Goal: Task Accomplishment & Management: Use online tool/utility

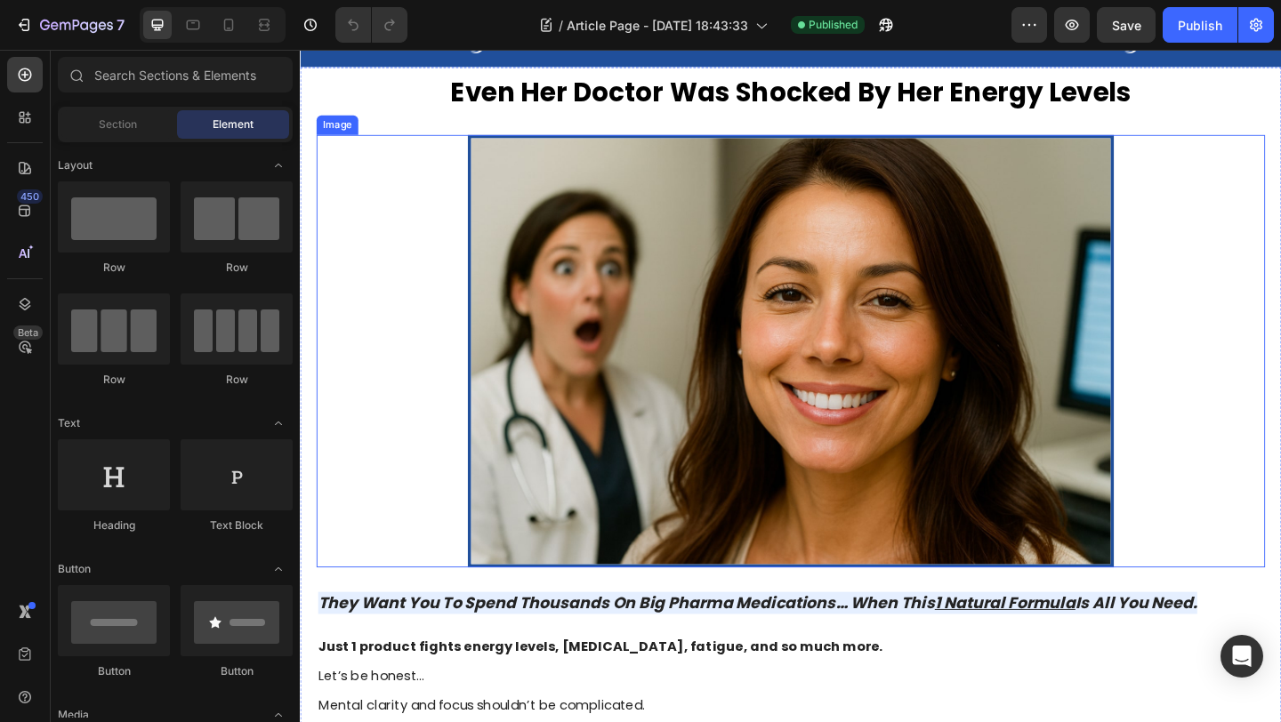
scroll to position [89, 0]
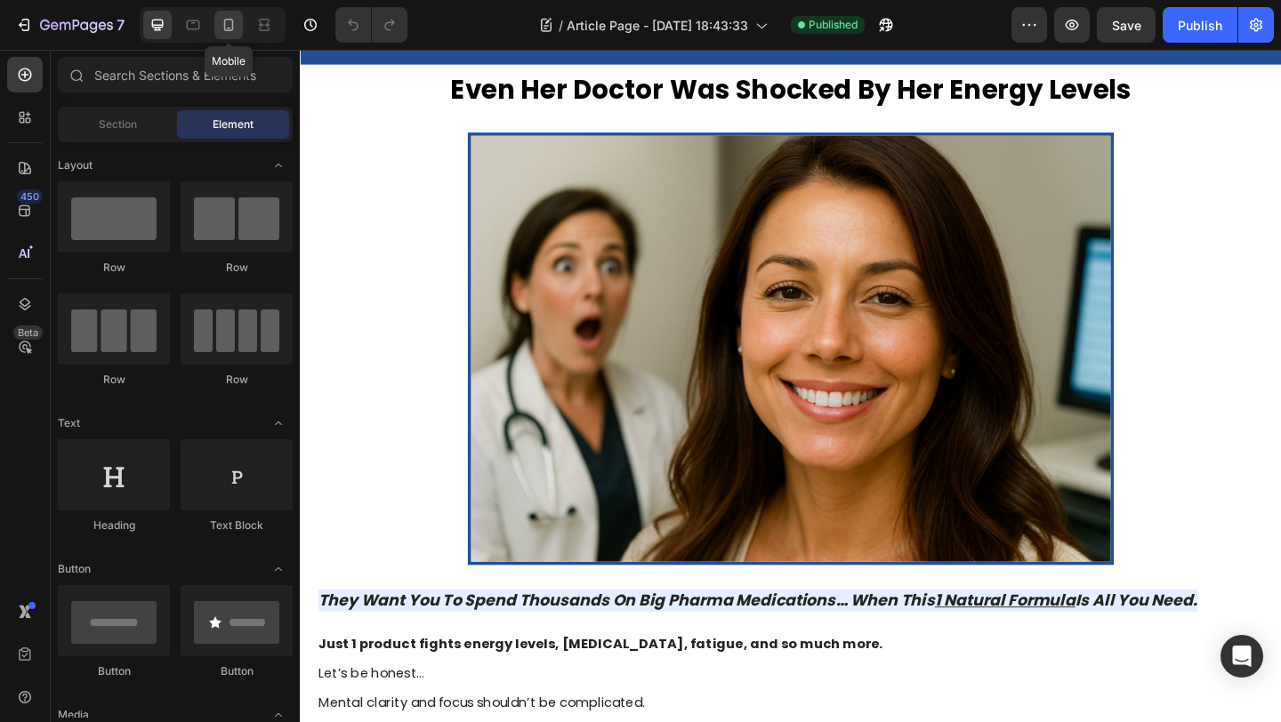
click at [225, 28] on icon at bounding box center [229, 25] width 18 height 18
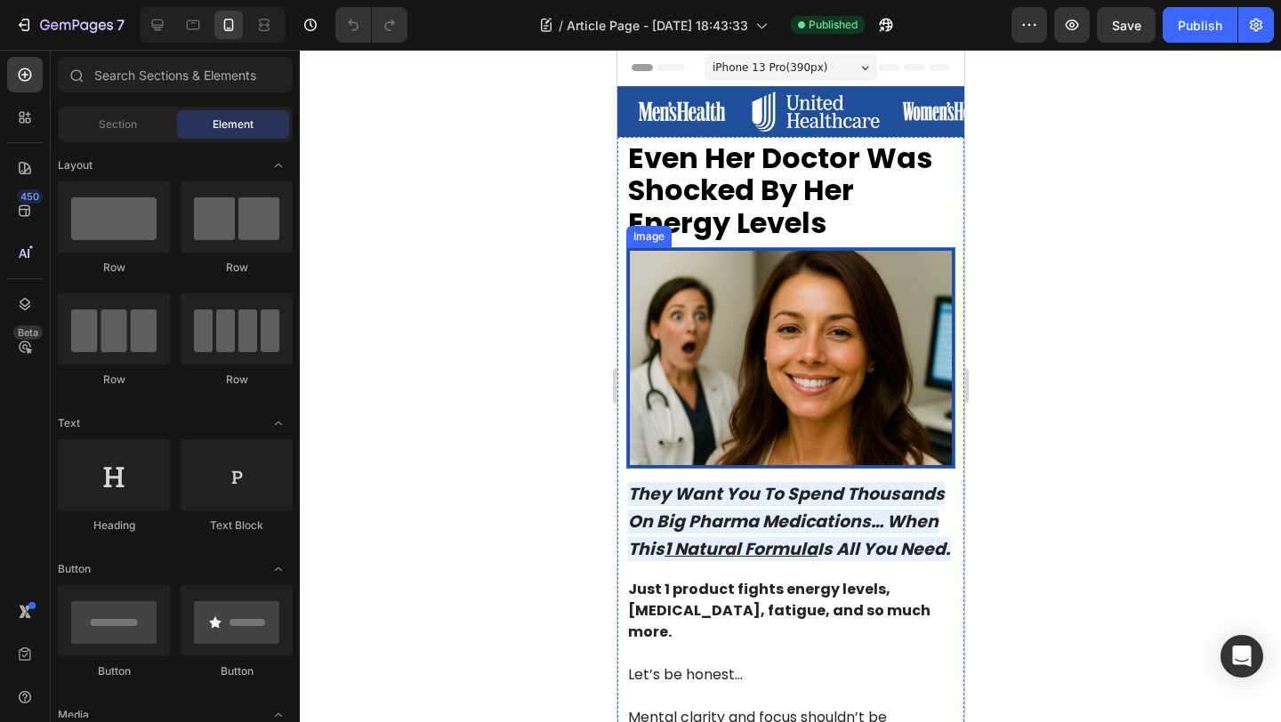
click at [519, 253] on div at bounding box center [790, 386] width 981 height 672
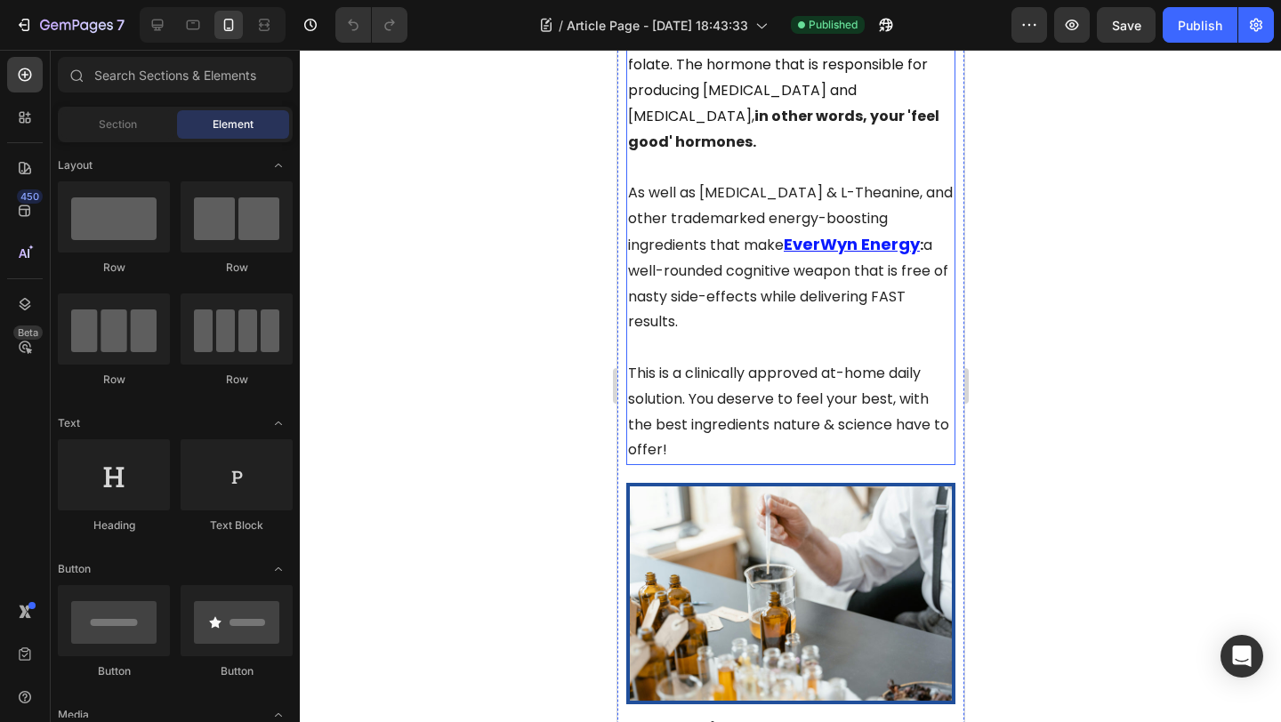
scroll to position [4331, 0]
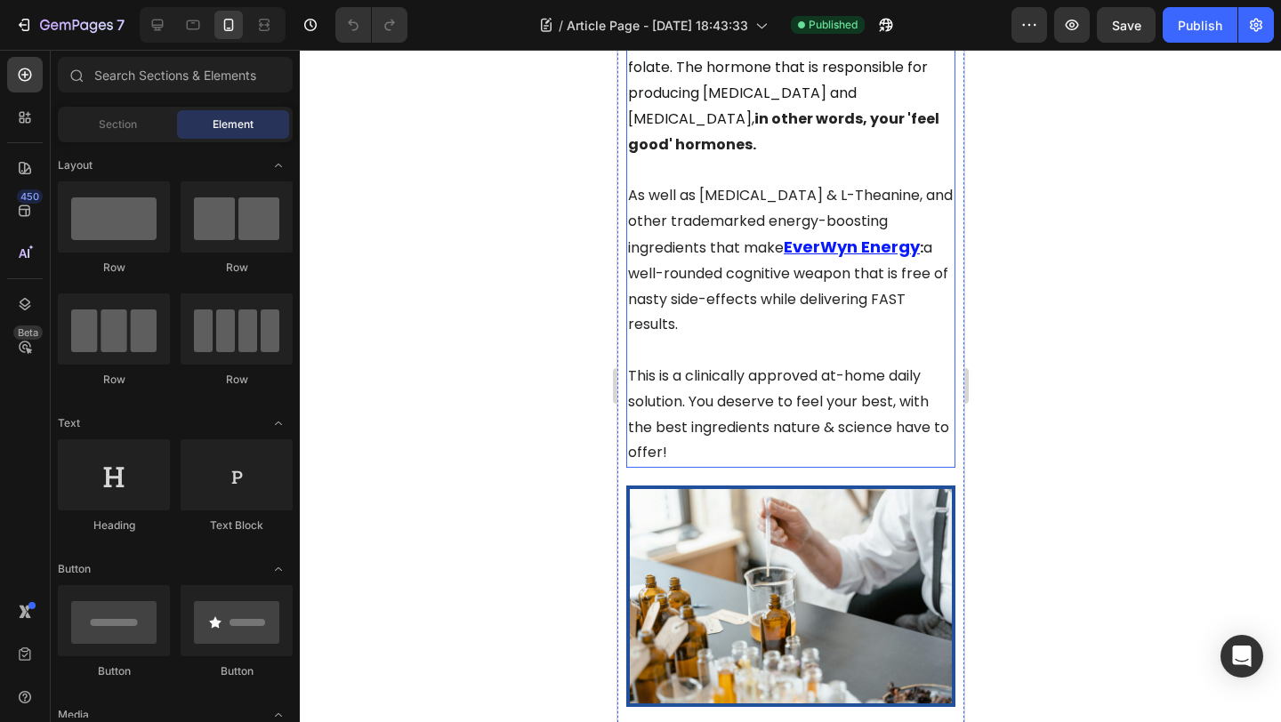
click at [689, 366] on span "This is a clinically approved at-home daily solution. You deserve to feel your …" at bounding box center [787, 414] width 321 height 97
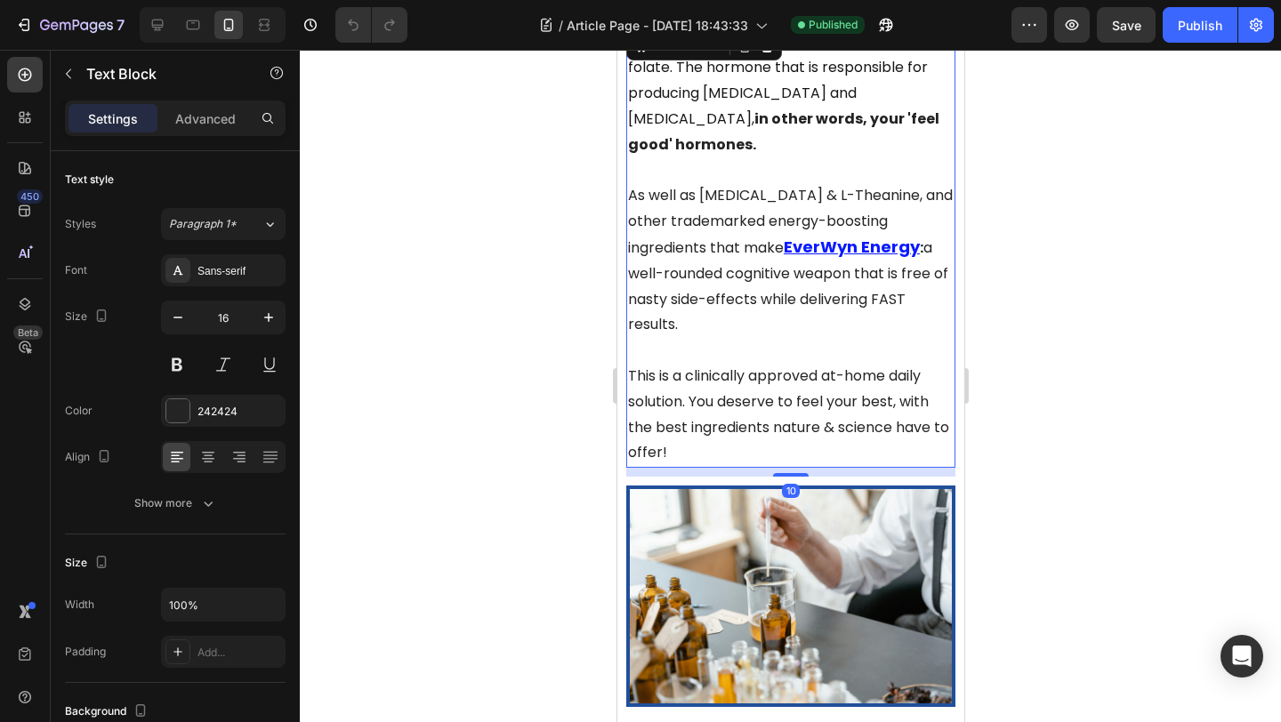
click at [689, 366] on span "This is a clinically approved at-home daily solution. You deserve to feel your …" at bounding box center [787, 414] width 321 height 97
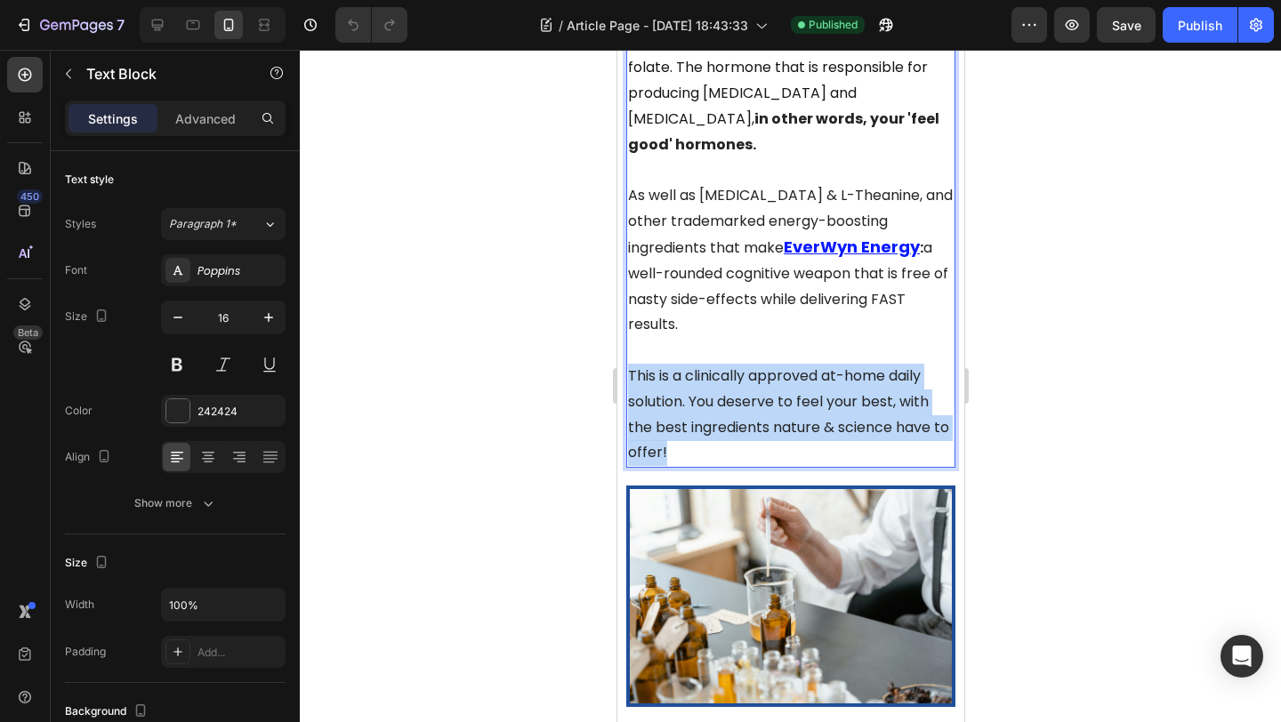
click at [689, 366] on span "This is a clinically approved at-home daily solution. You deserve to feel your …" at bounding box center [787, 414] width 321 height 97
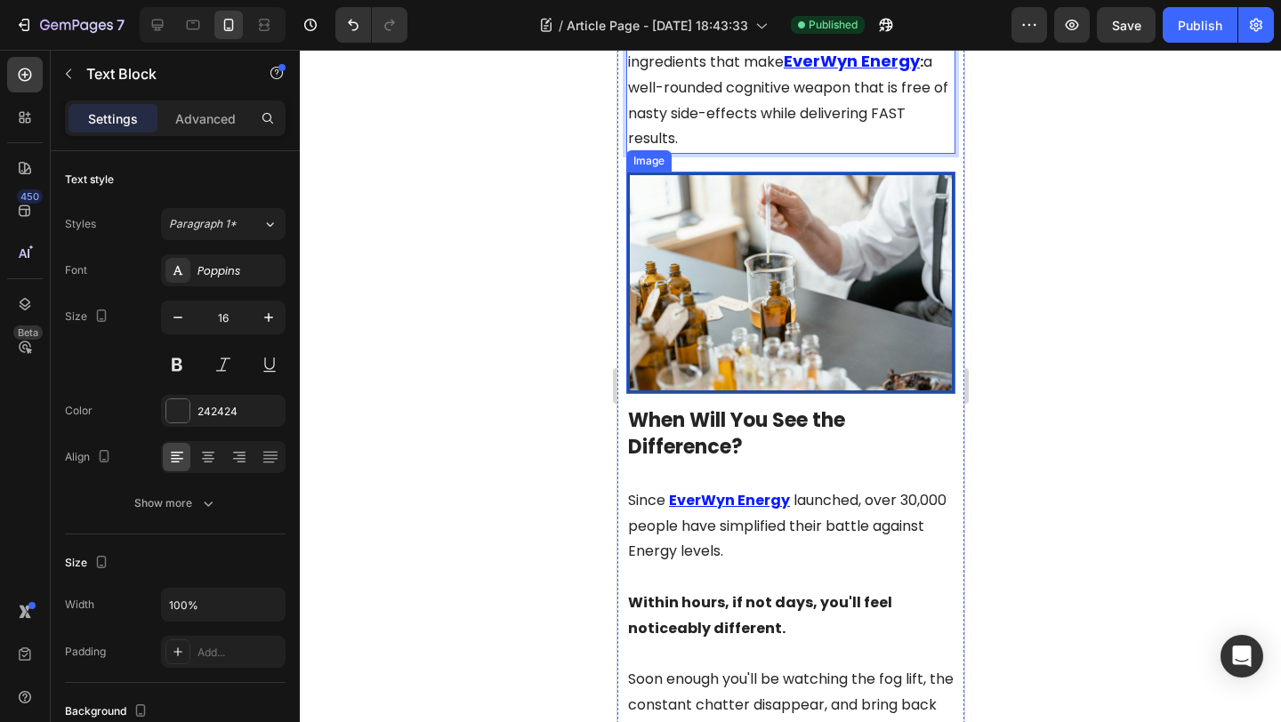
scroll to position [4516, 0]
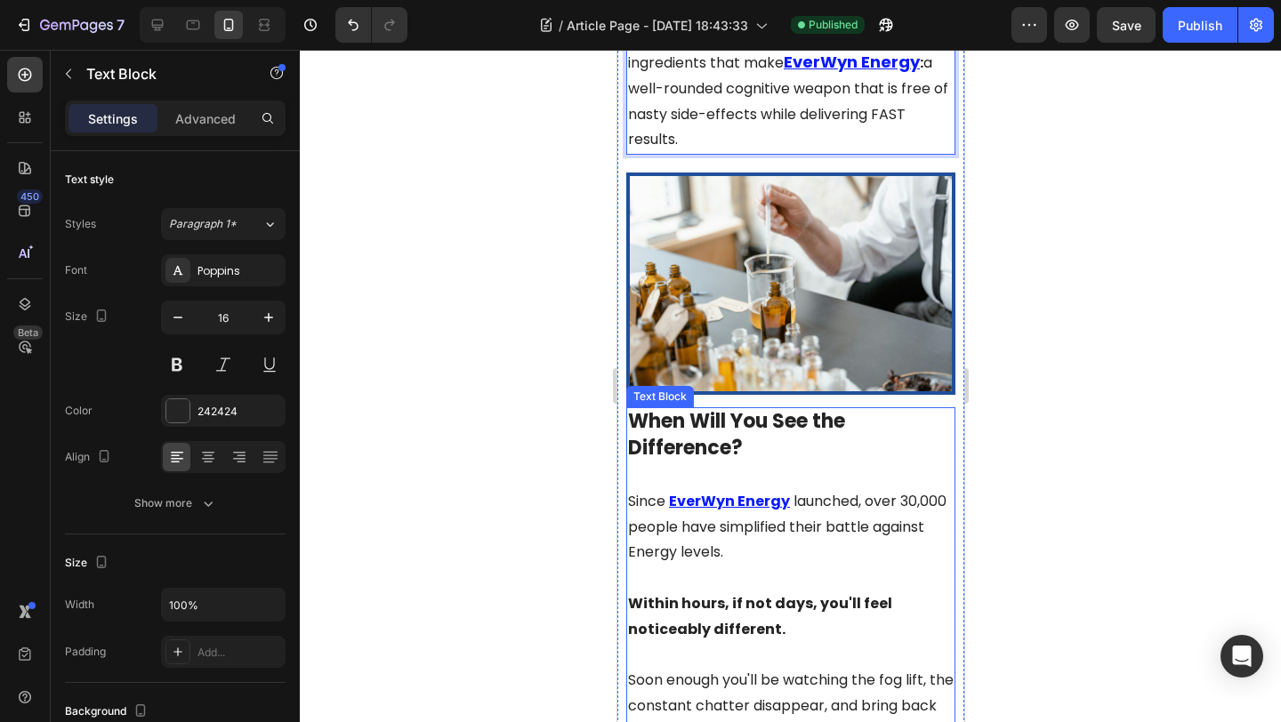
click at [847, 409] on p "When Will You See the Difference?" at bounding box center [790, 436] width 326 height 55
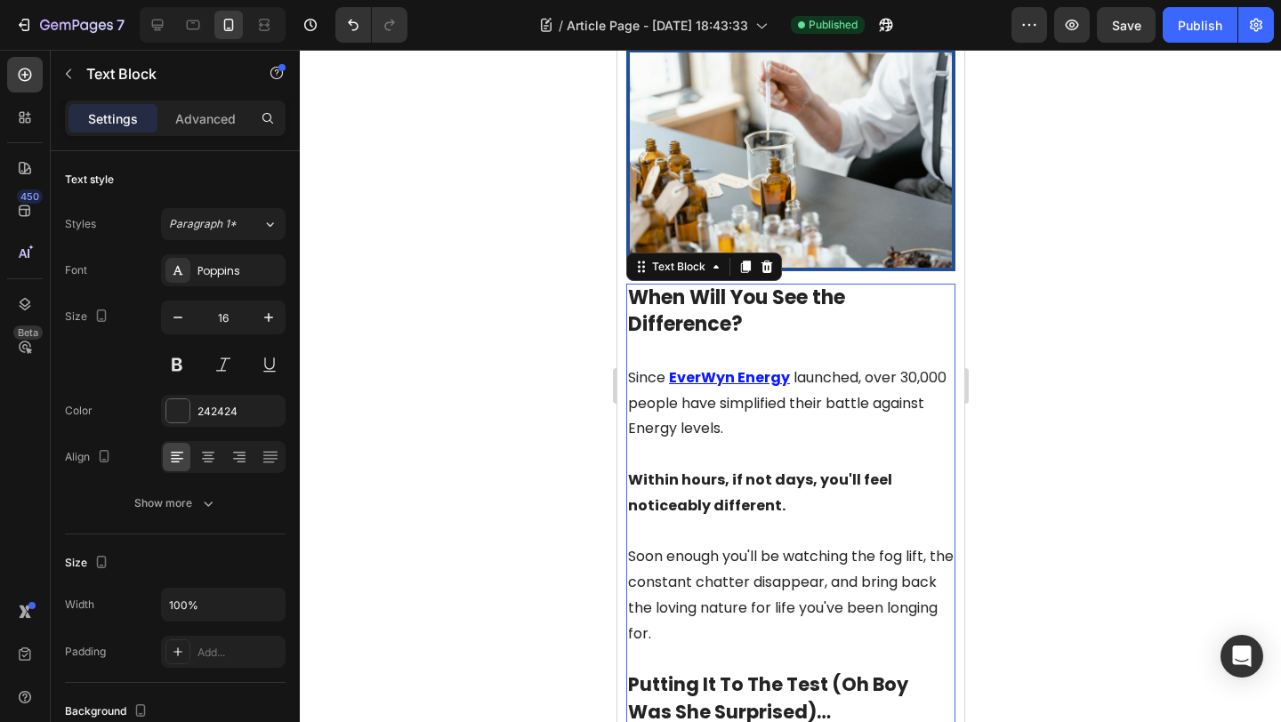
scroll to position [4641, 0]
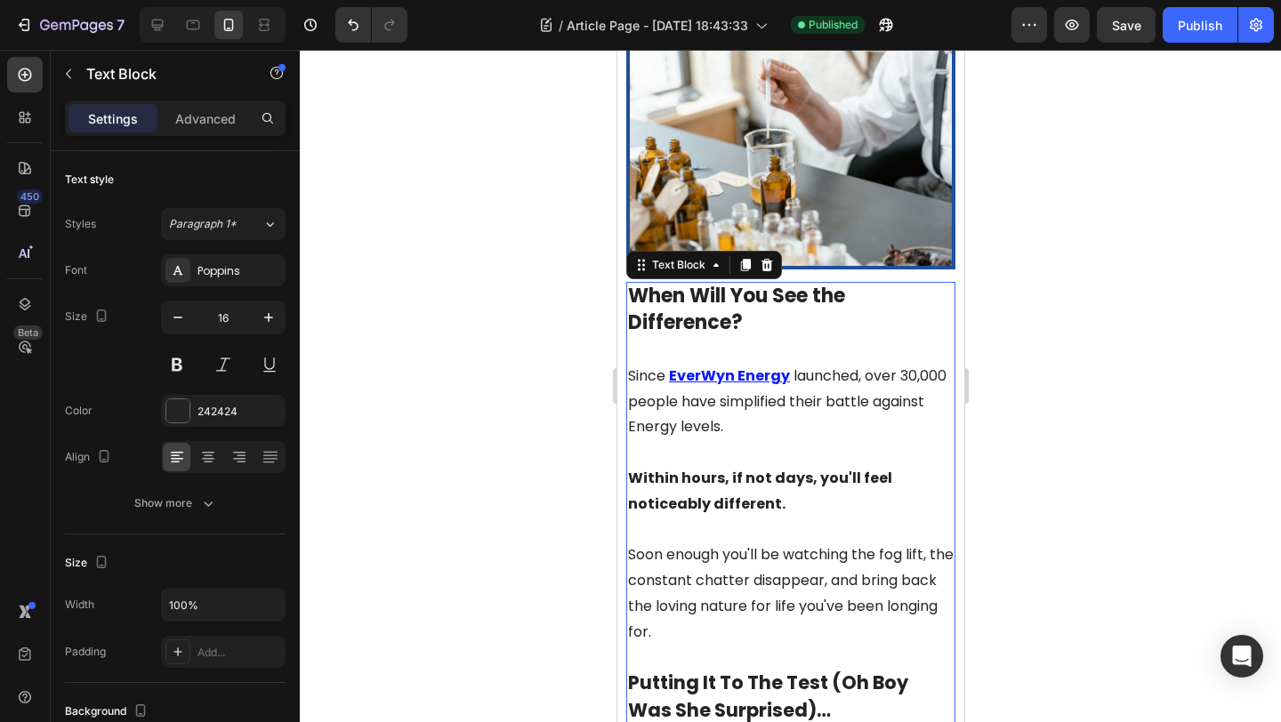
click at [754, 440] on p at bounding box center [790, 453] width 326 height 26
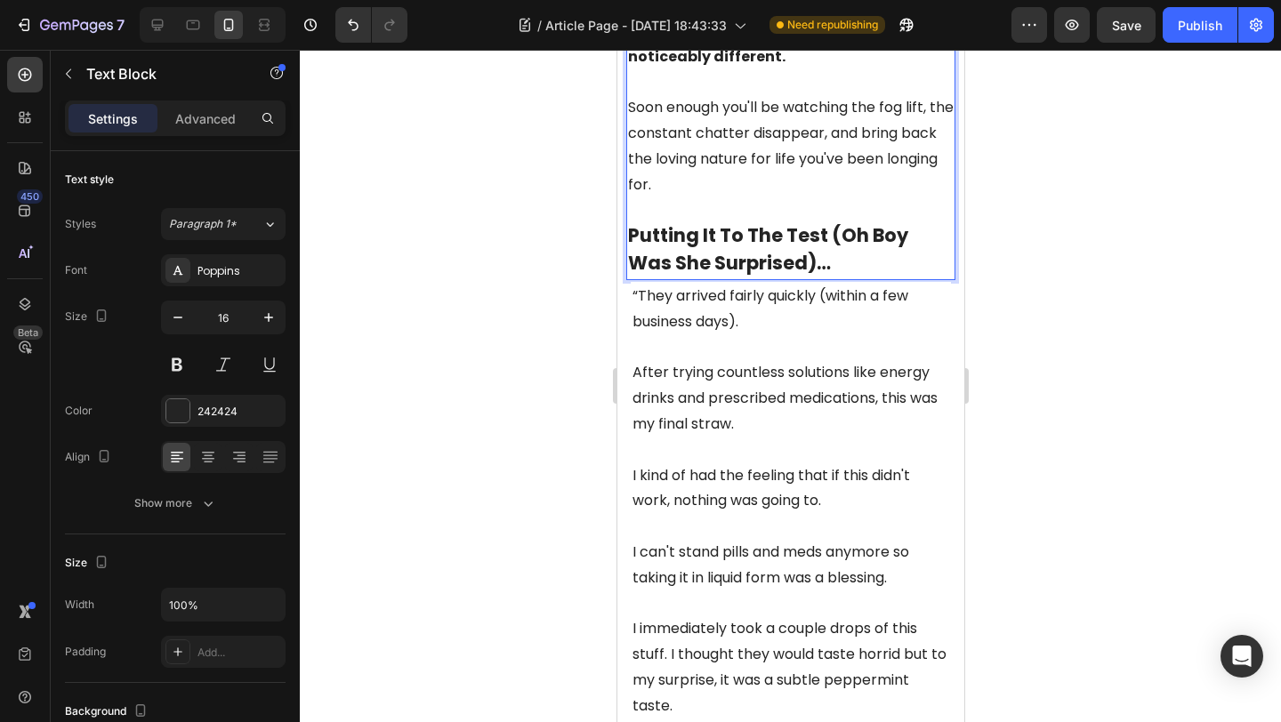
scroll to position [5091, 0]
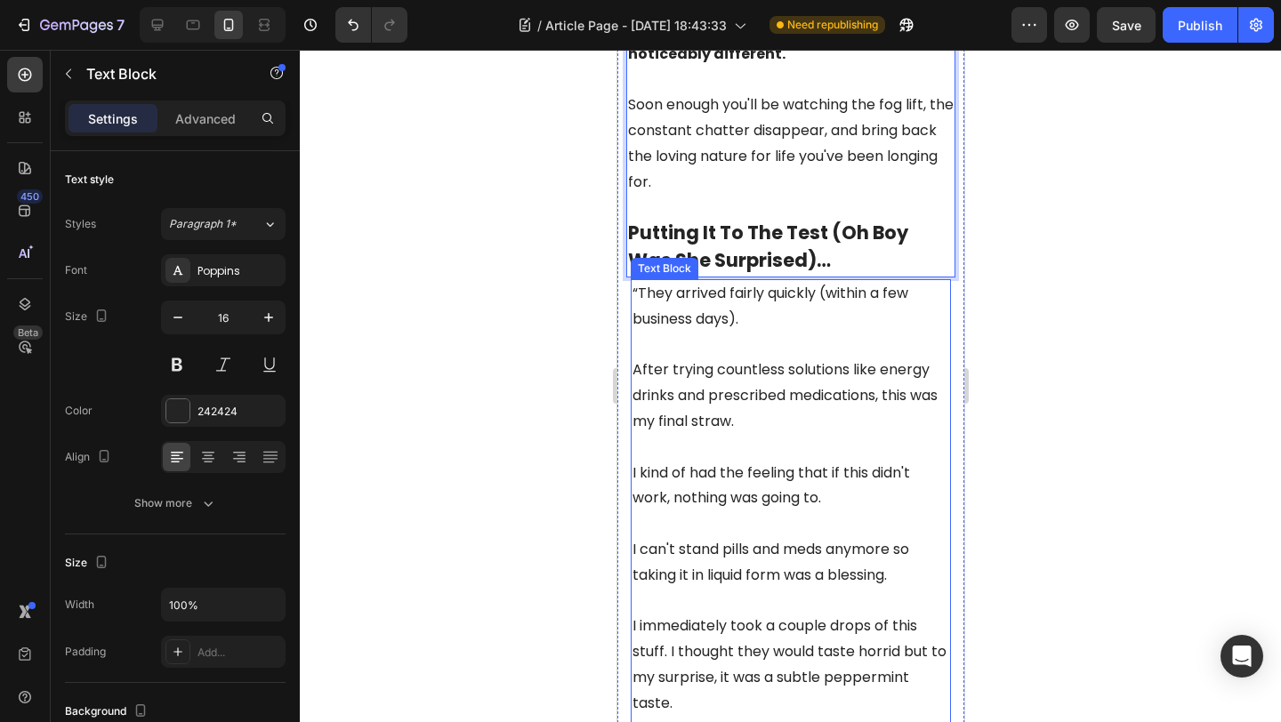
click at [701, 281] on p "“They arrived fairly quickly (within a few business days)." at bounding box center [790, 307] width 317 height 52
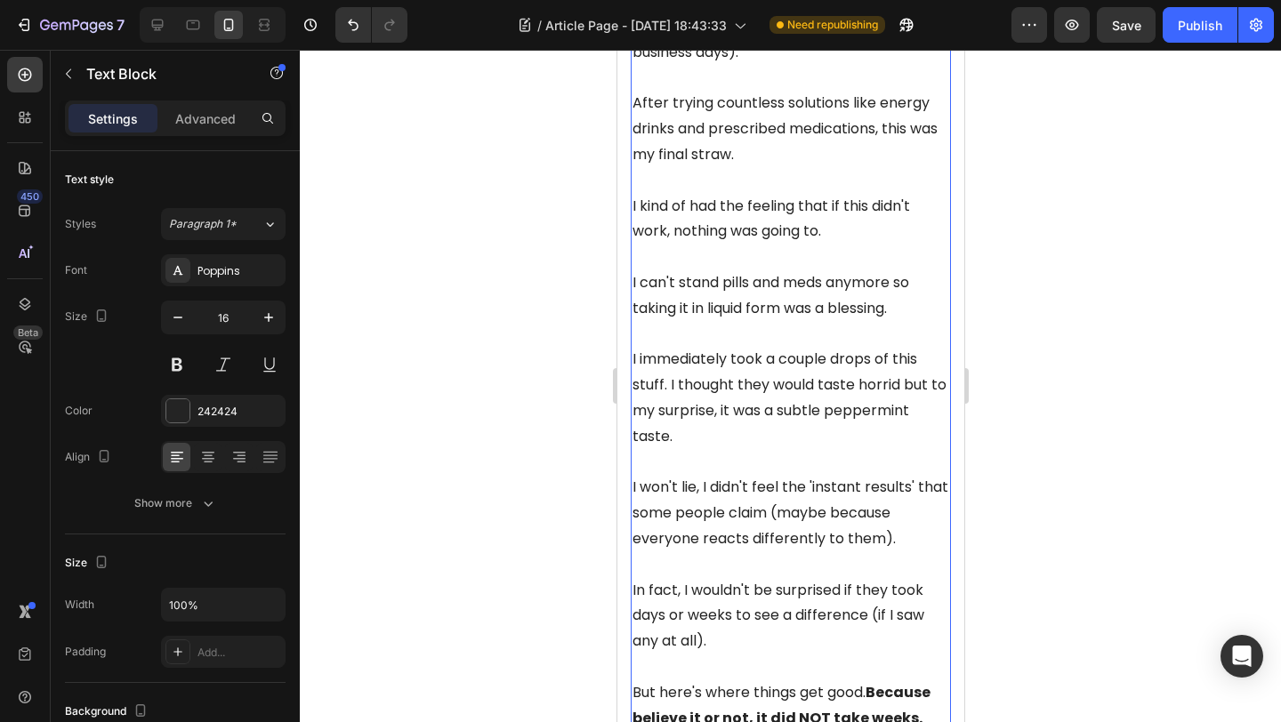
scroll to position [5369, 0]
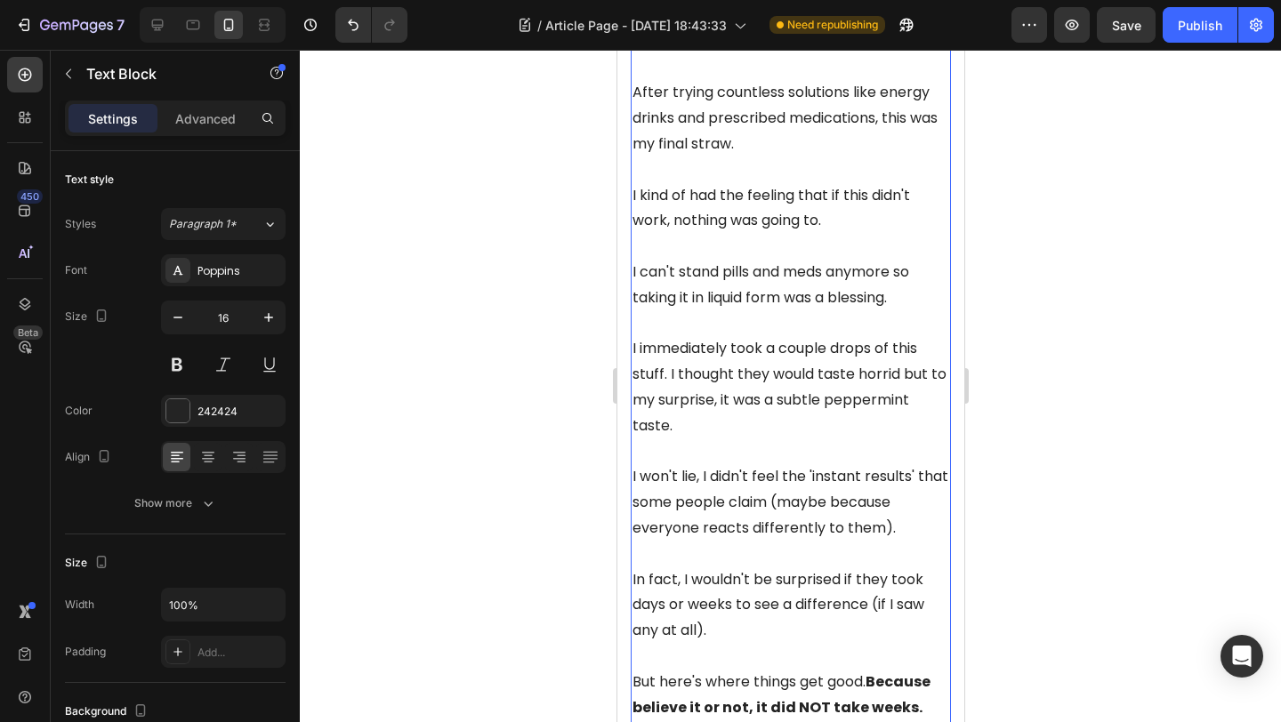
click at [703, 311] on p at bounding box center [790, 324] width 317 height 26
click at [703, 311] on p "Rich Text Editor. Editing area: main" at bounding box center [790, 324] width 317 height 26
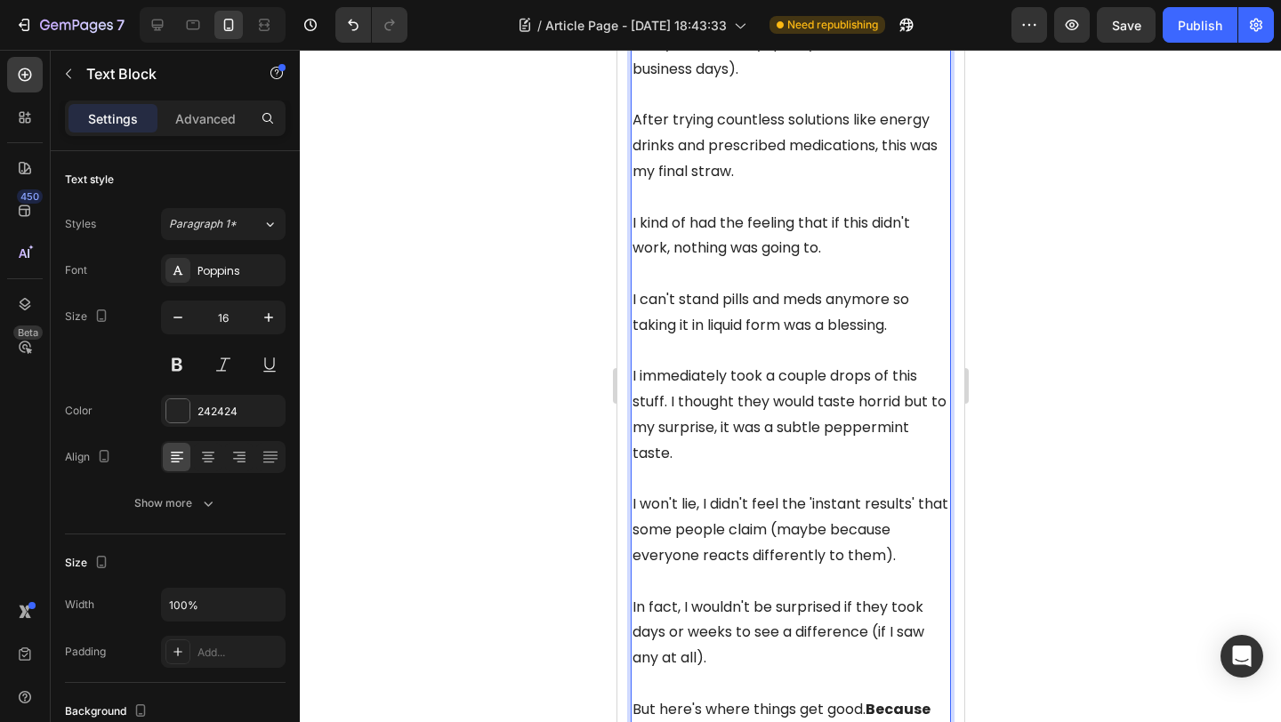
scroll to position [5492, 0]
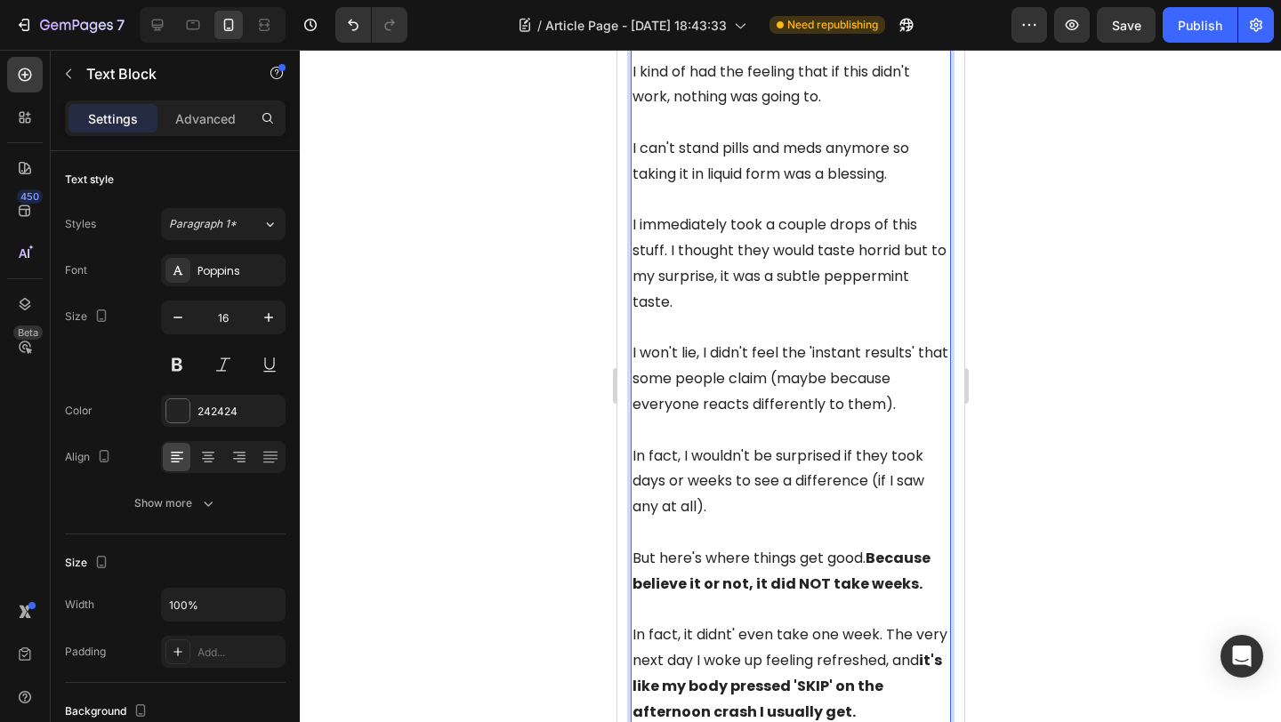
click at [682, 214] on p "I immediately took a couple drops of this stuff. I thought they would taste hor…" at bounding box center [790, 264] width 317 height 102
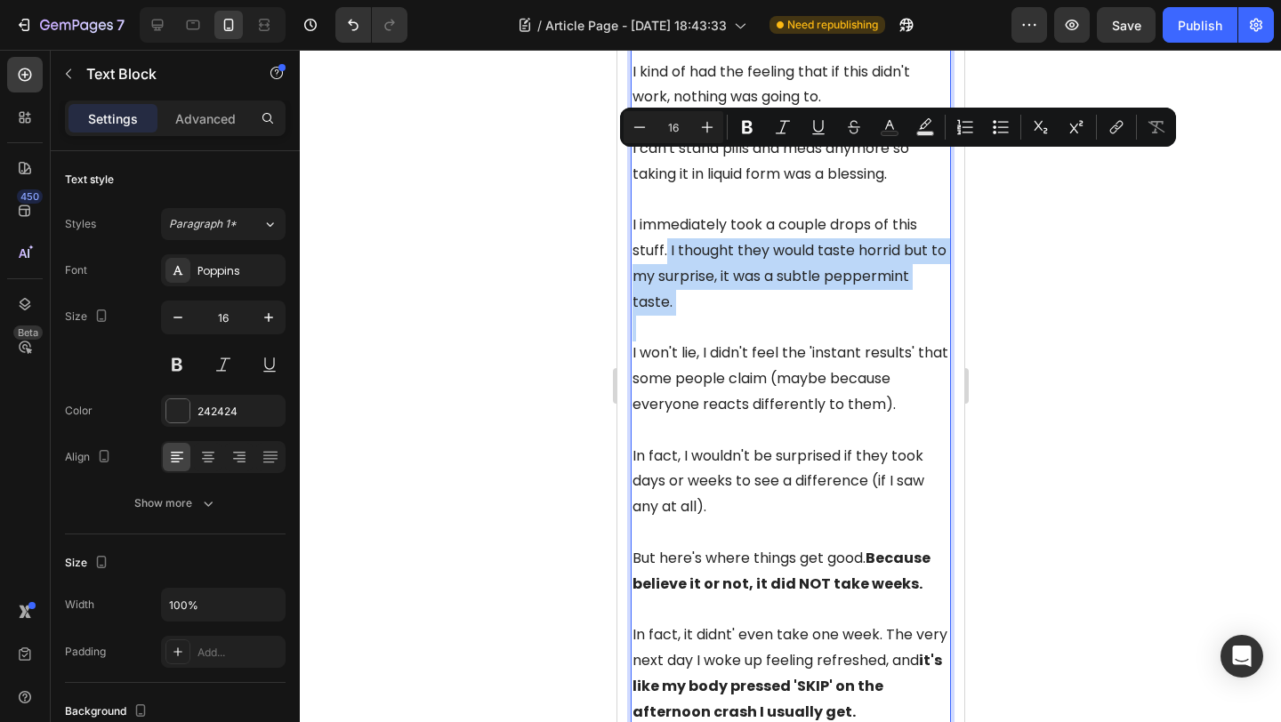
drag, startPoint x: 659, startPoint y: 244, endPoint x: 666, endPoint y: 172, distance: 72.4
click at [666, 172] on div "“They arrived fairly quickly (within a few business days). After trying countle…" at bounding box center [790, 315] width 320 height 874
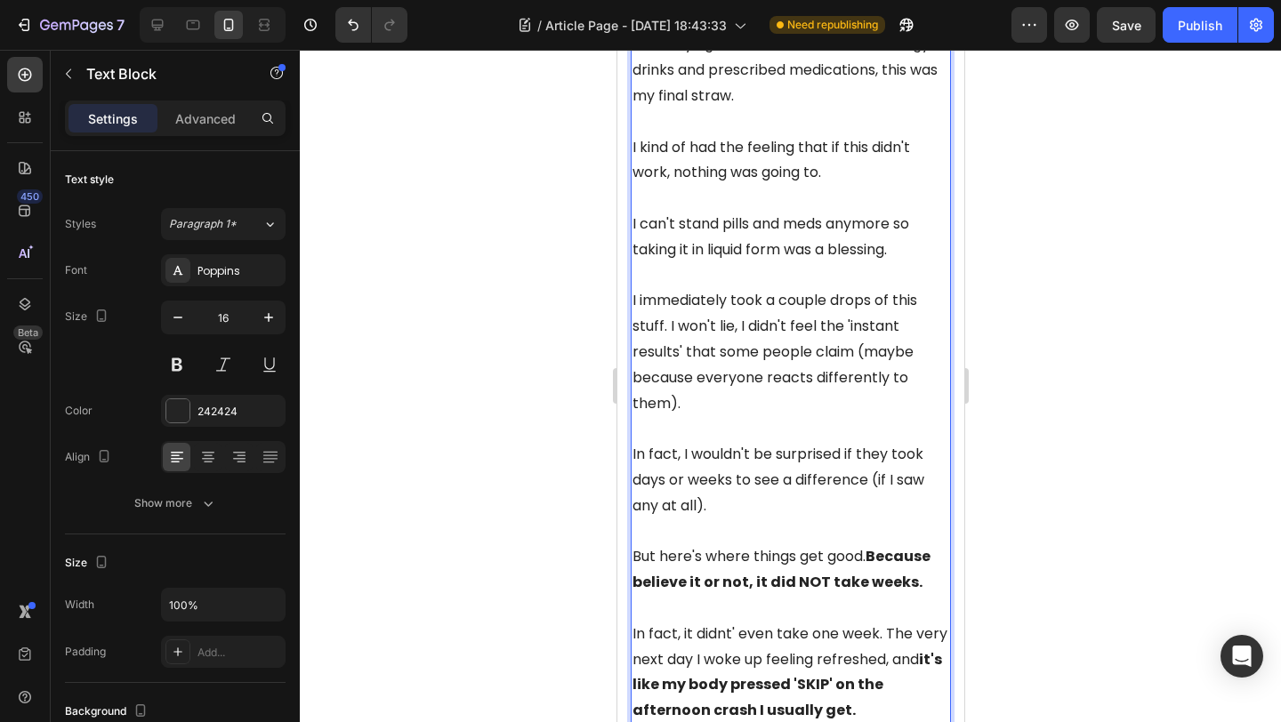
scroll to position [5392, 0]
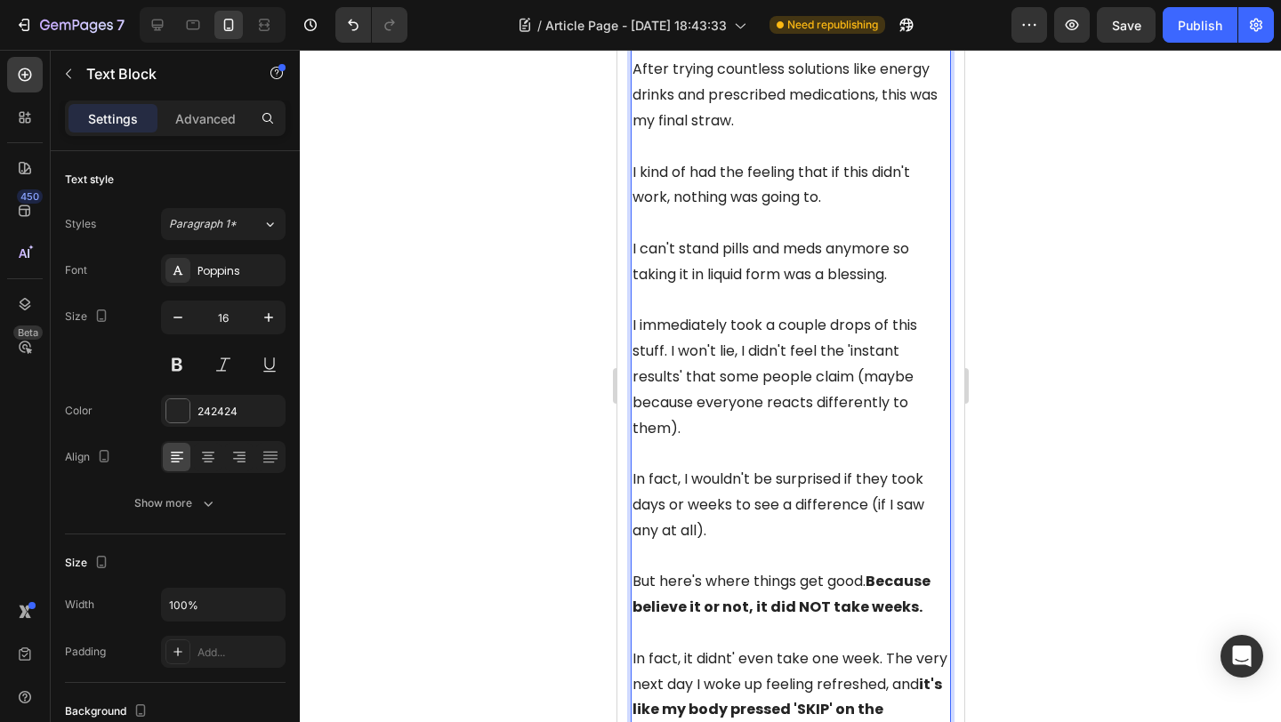
click at [746, 323] on p "I immediately took a couple drops of this stuff. I won't lie, I didn't feel the…" at bounding box center [790, 377] width 317 height 128
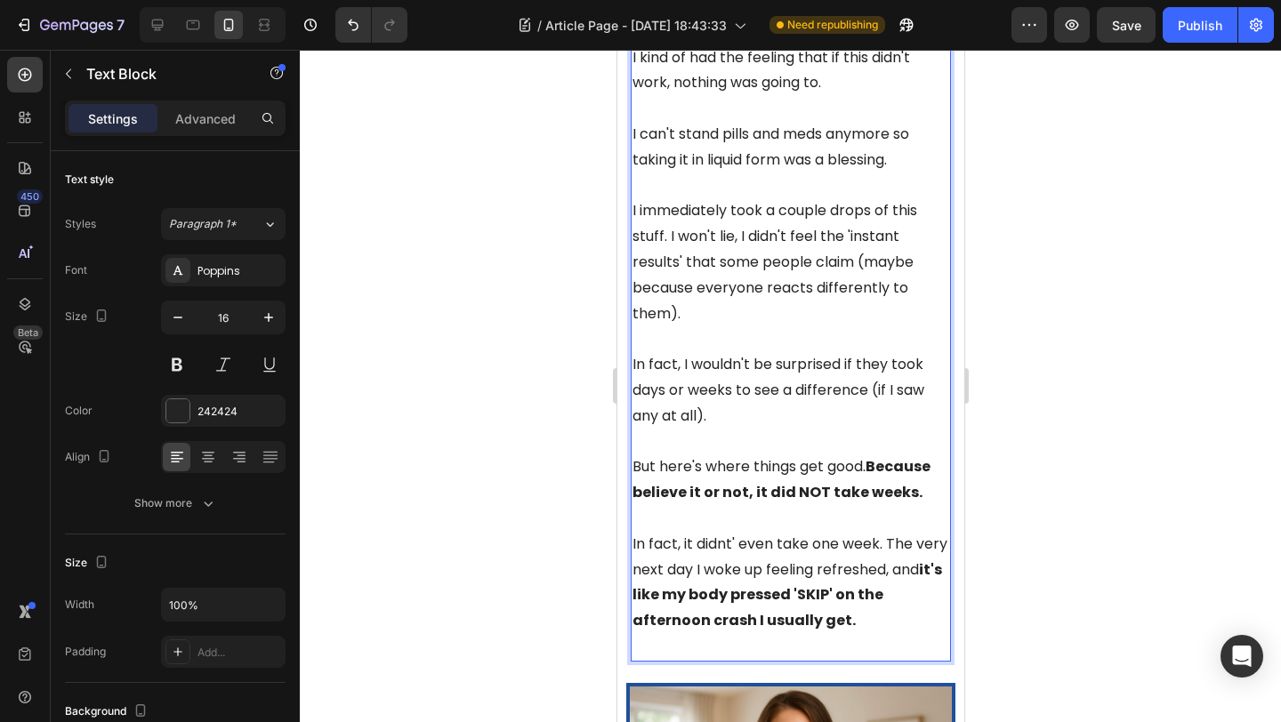
scroll to position [5507, 0]
click at [720, 531] on p "In fact, it didnt' even take one week. The very next day I woke up feeling refr…" at bounding box center [790, 582] width 317 height 102
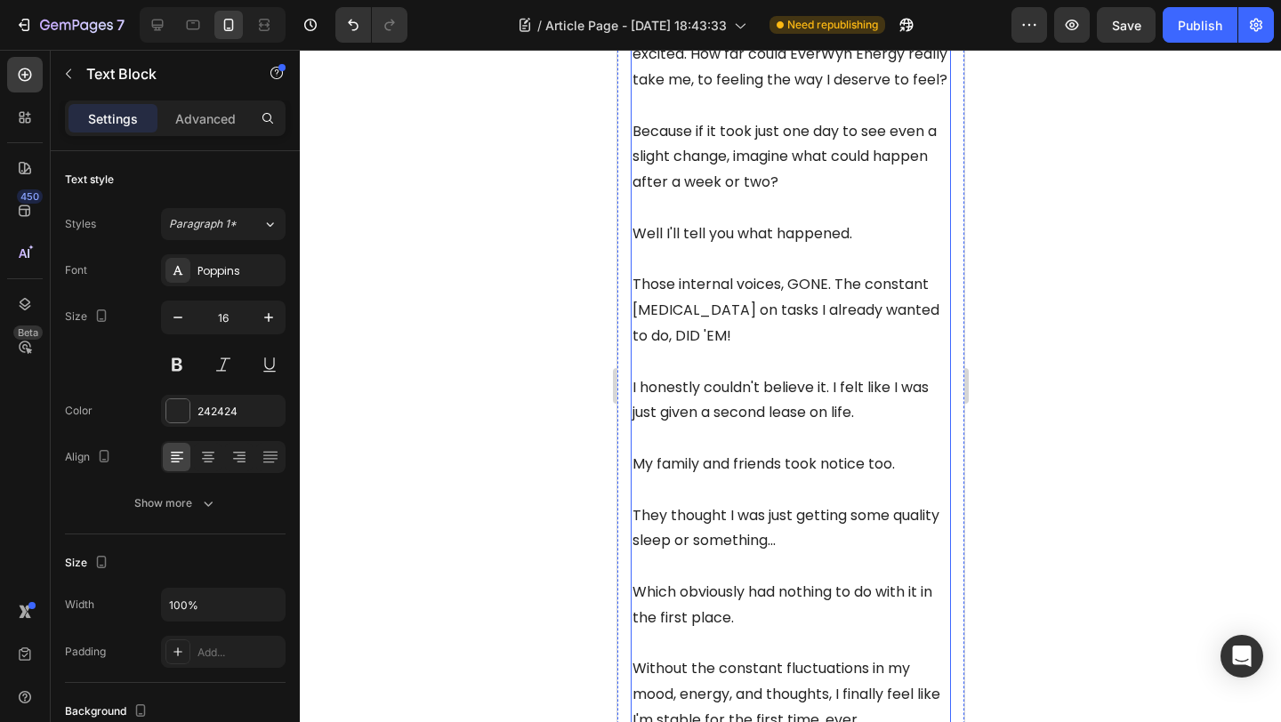
scroll to position [6692, 0]
click at [734, 275] on p "Those internal voices, GONE. The constant [MEDICAL_DATA] on tasks I already wan…" at bounding box center [790, 308] width 317 height 76
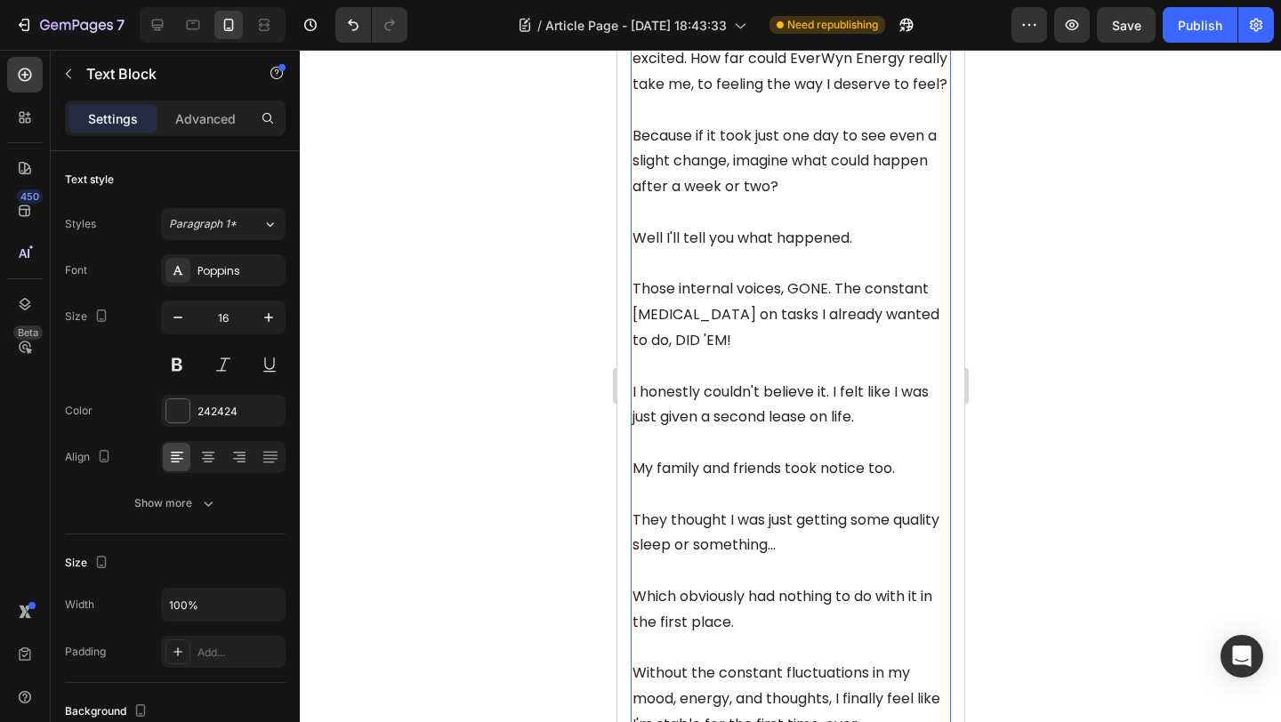
scroll to position [6689, 0]
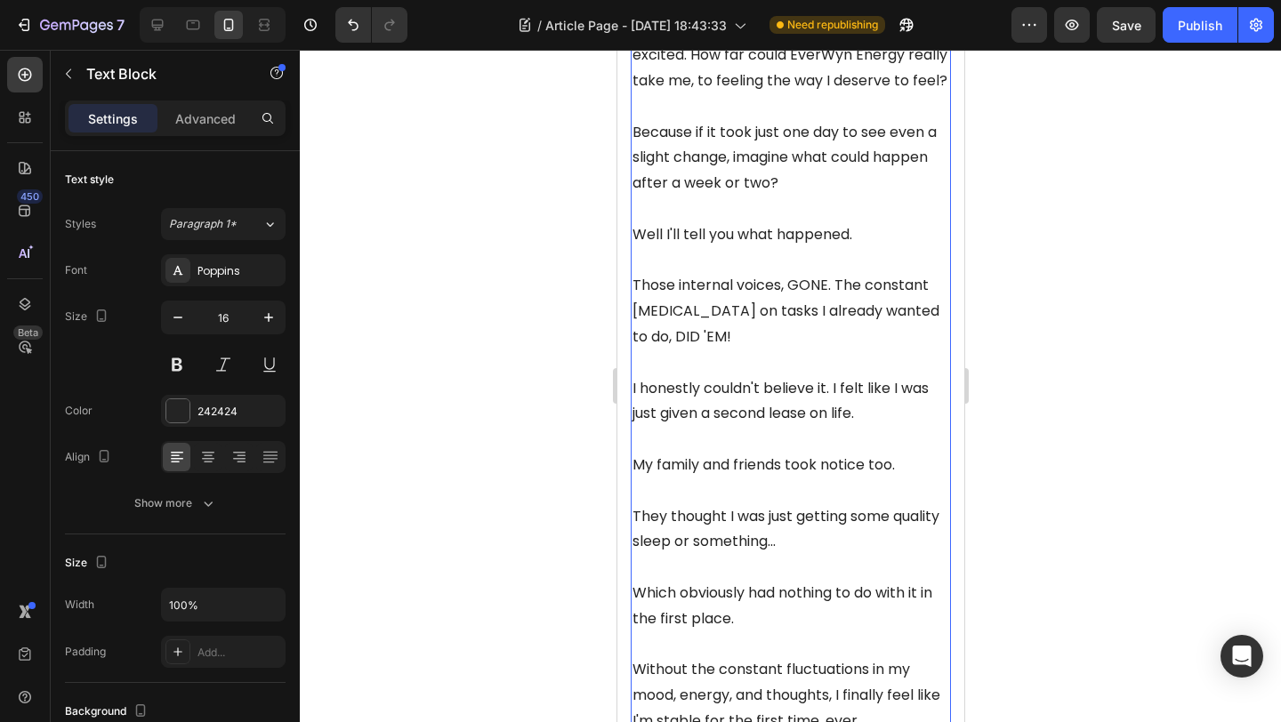
click at [711, 275] on span "Those internal voices, GONE. The constant [MEDICAL_DATA] on tasks I already wan…" at bounding box center [785, 311] width 307 height 72
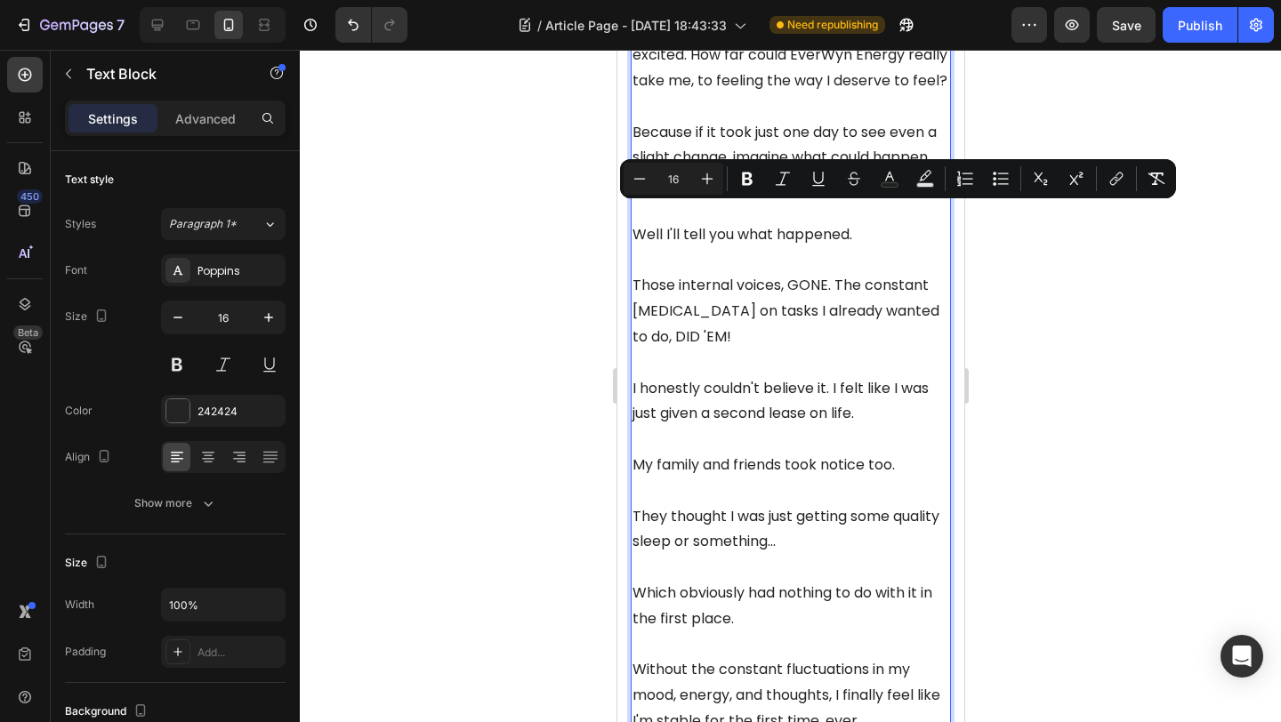
click at [751, 275] on span "Those internal voices, GONE. The constant [MEDICAL_DATA] on tasks I already wan…" at bounding box center [785, 311] width 307 height 72
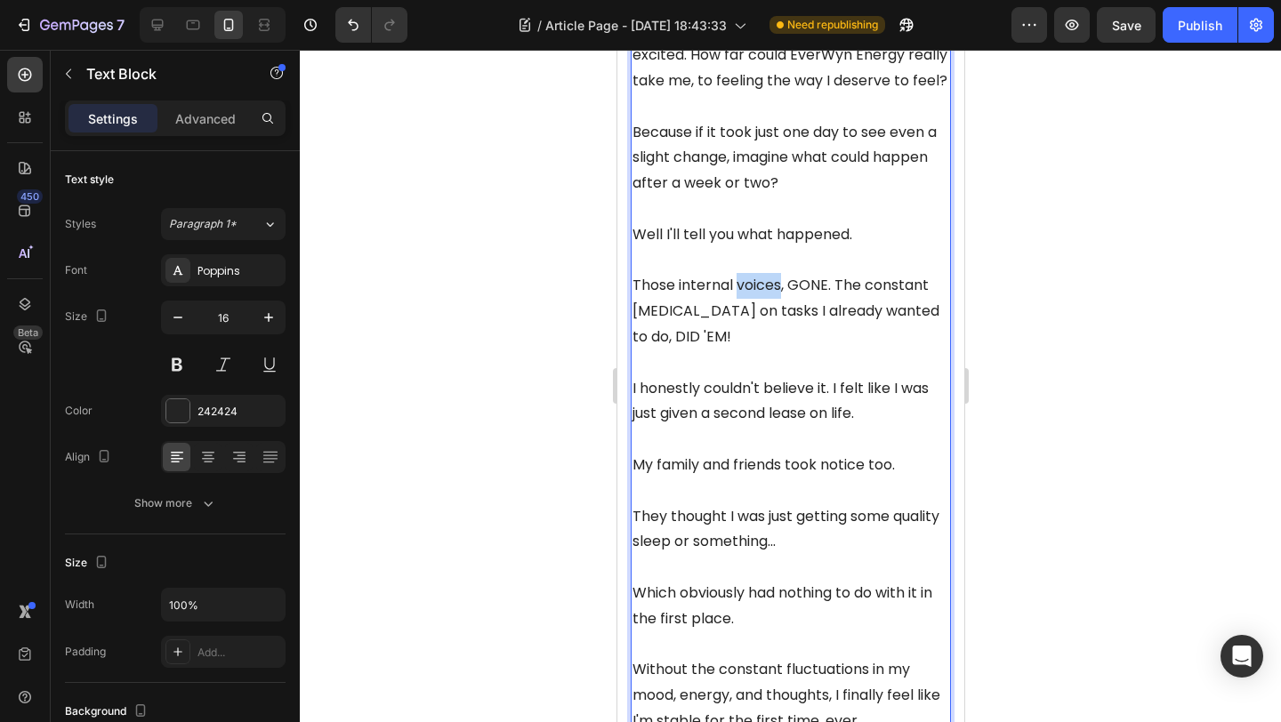
click at [751, 275] on span "Those internal voices, GONE. The constant [MEDICAL_DATA] on tasks I already wan…" at bounding box center [785, 311] width 307 height 72
click at [788, 273] on p "That [MEDICAL_DATA], GONE. The constant [MEDICAL_DATA] on tasks I already wante…" at bounding box center [790, 311] width 317 height 76
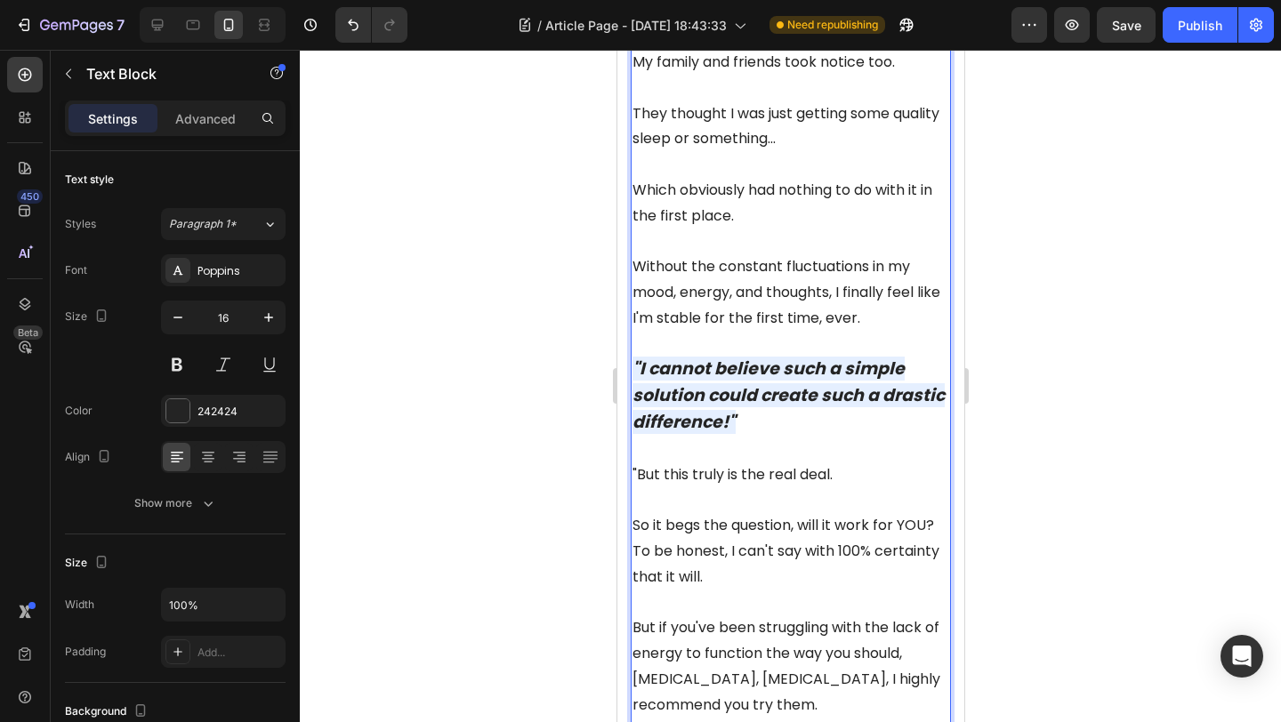
scroll to position [7132, 0]
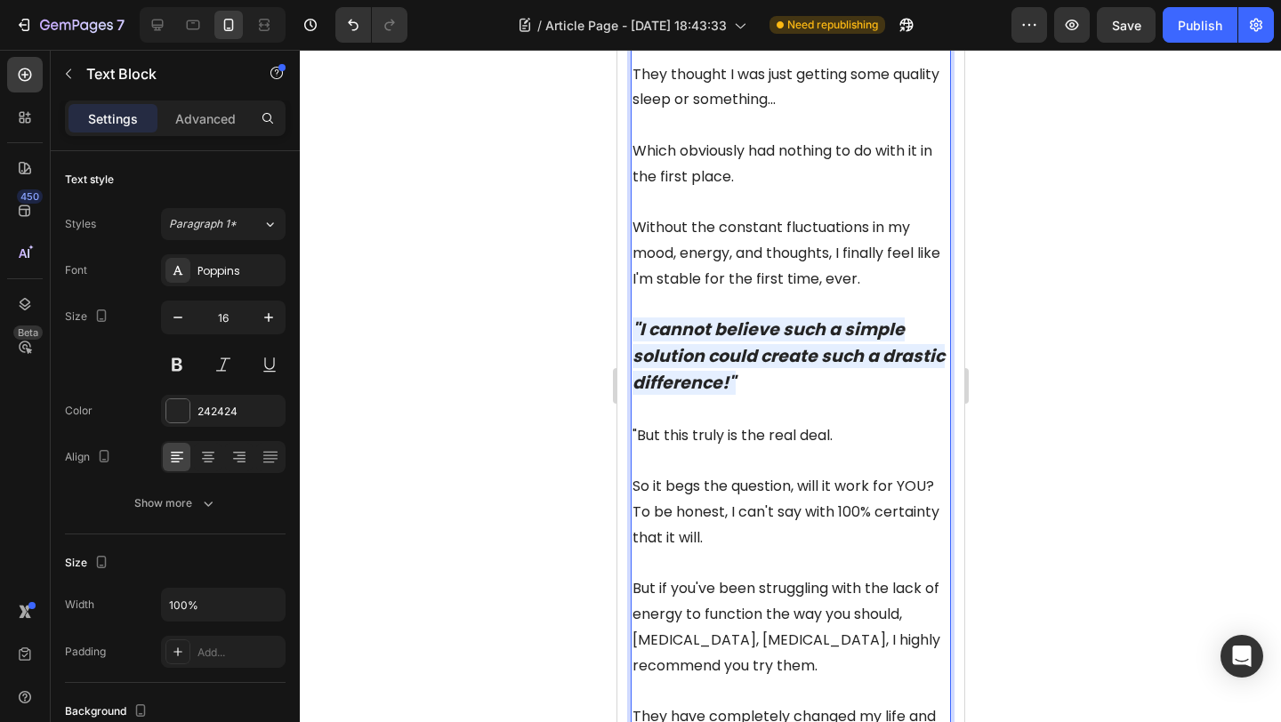
click at [740, 318] on strong ""I cannot believe such a simple solution could create such a drastic difference…" at bounding box center [788, 356] width 312 height 77
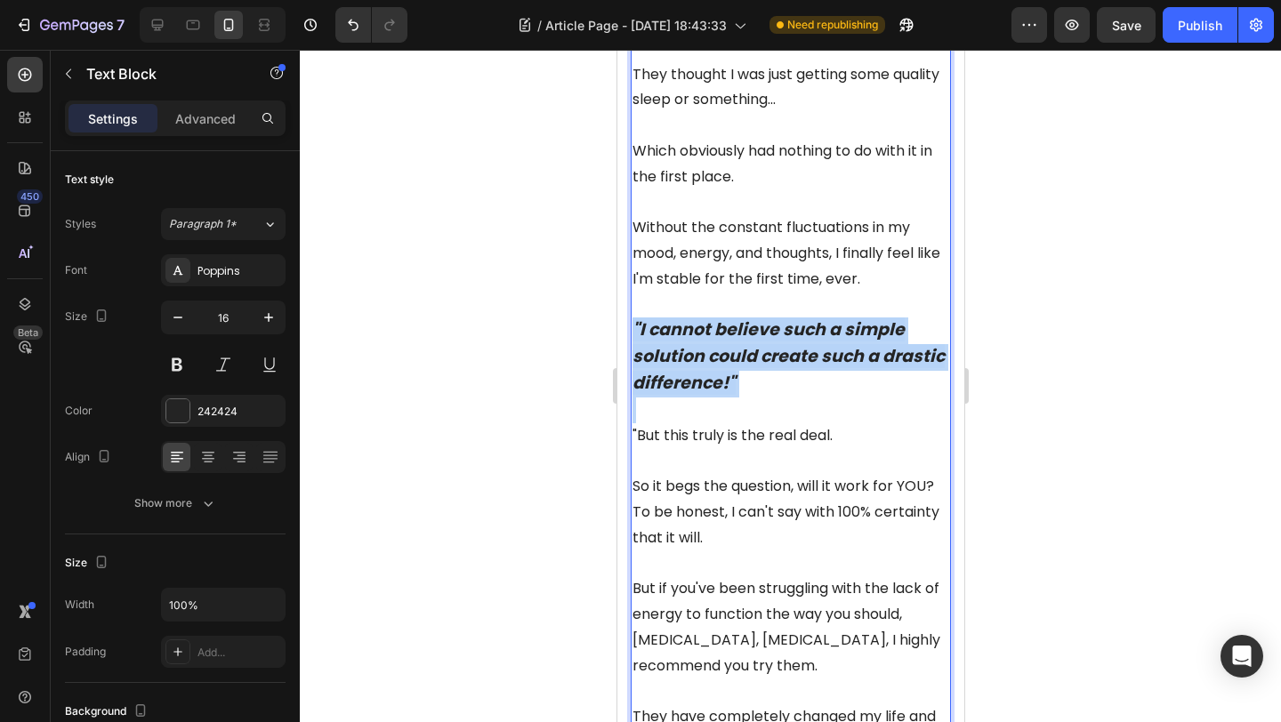
click at [740, 318] on strong ""I cannot believe such a simple solution could create such a drastic difference…" at bounding box center [788, 356] width 312 height 77
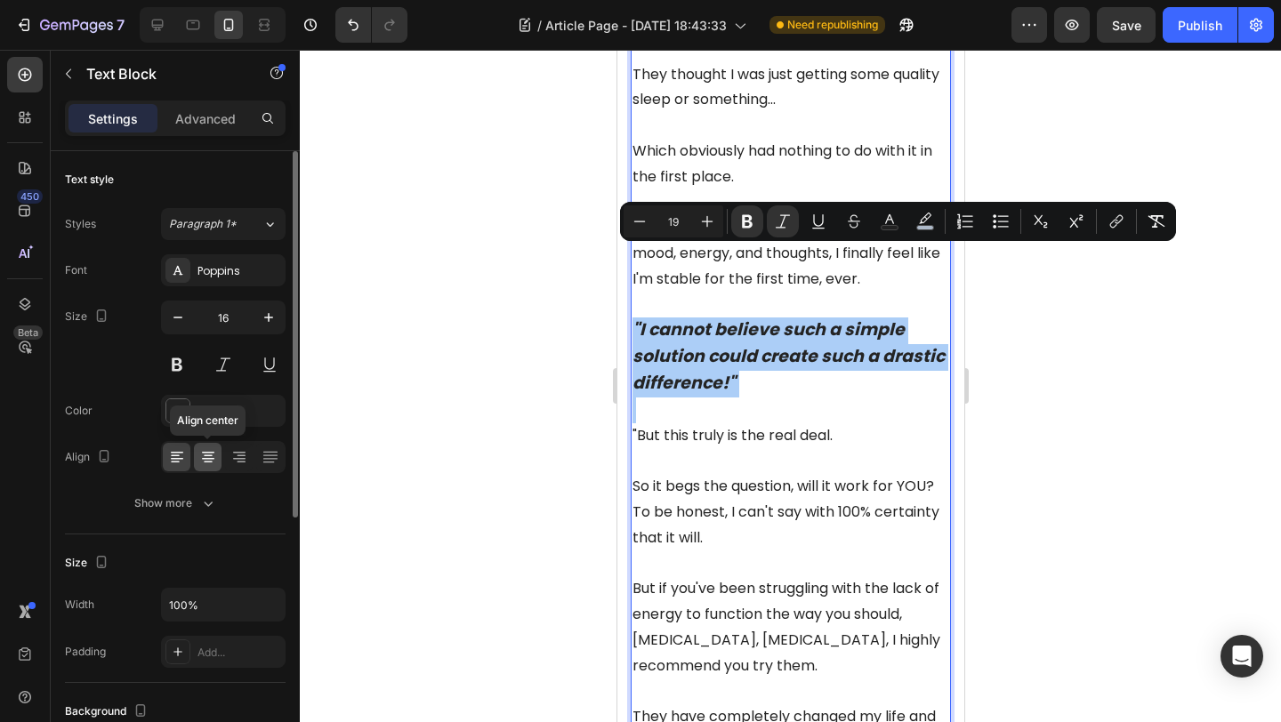
click at [211, 454] on icon at bounding box center [208, 457] width 18 height 18
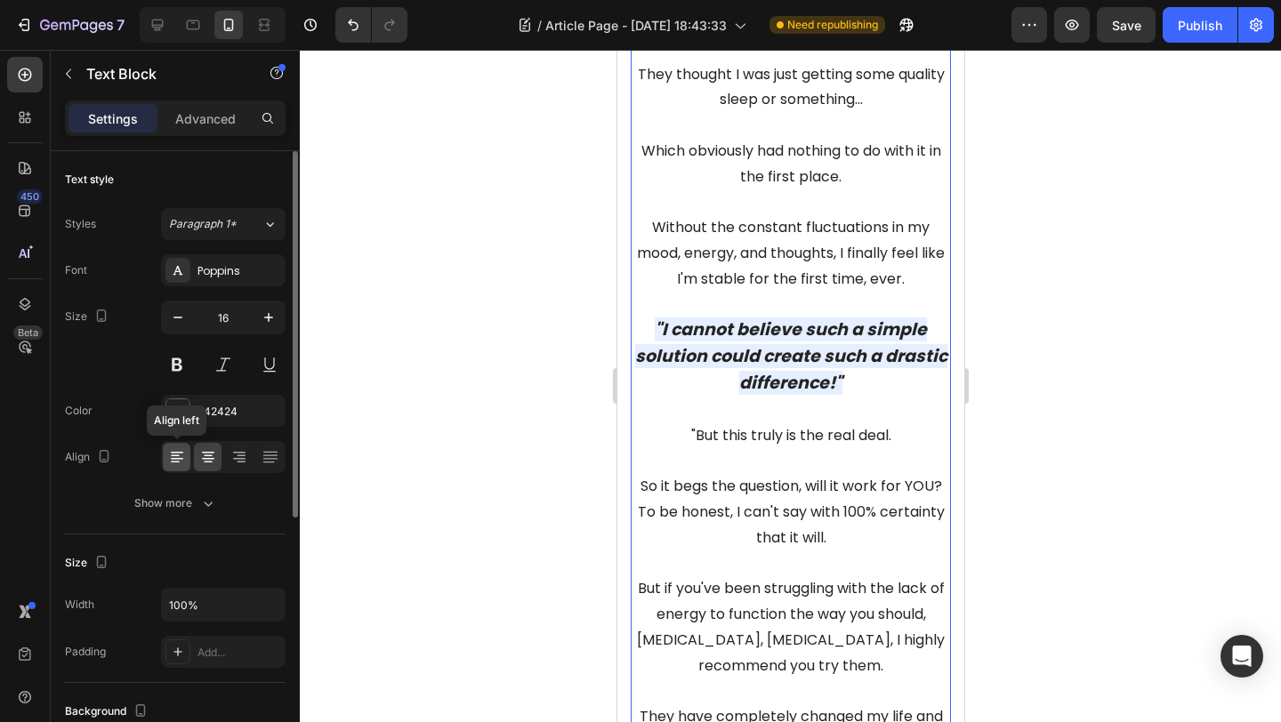
click at [176, 454] on icon at bounding box center [177, 457] width 18 height 18
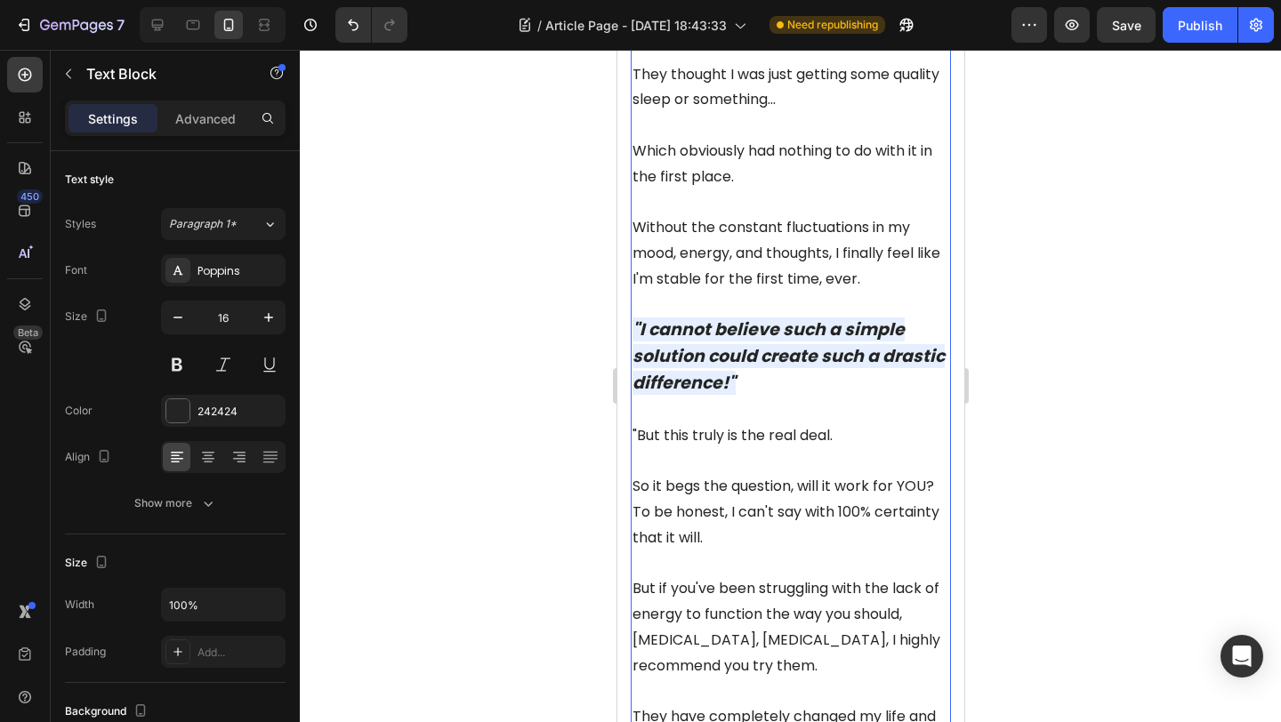
click at [779, 318] on strong ""I cannot believe such a simple solution could create such a drastic difference…" at bounding box center [788, 356] width 312 height 77
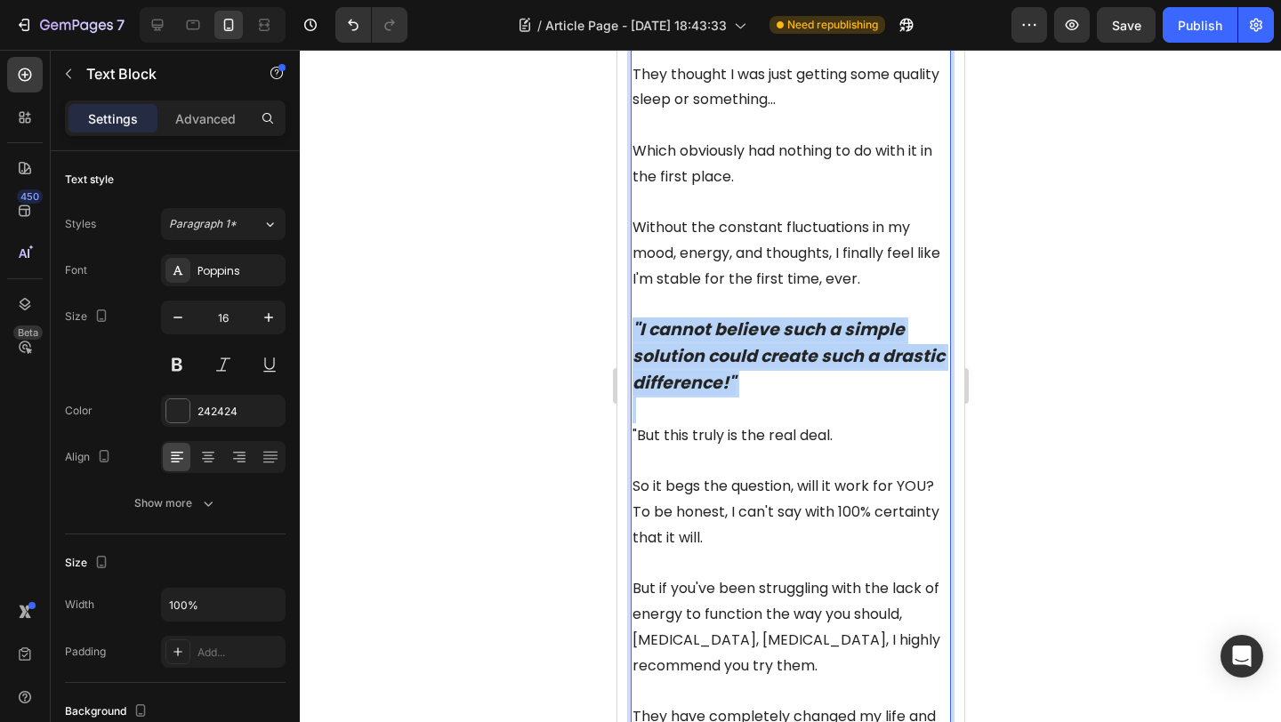
click at [779, 318] on strong ""I cannot believe such a simple solution could create such a drastic difference…" at bounding box center [788, 356] width 312 height 77
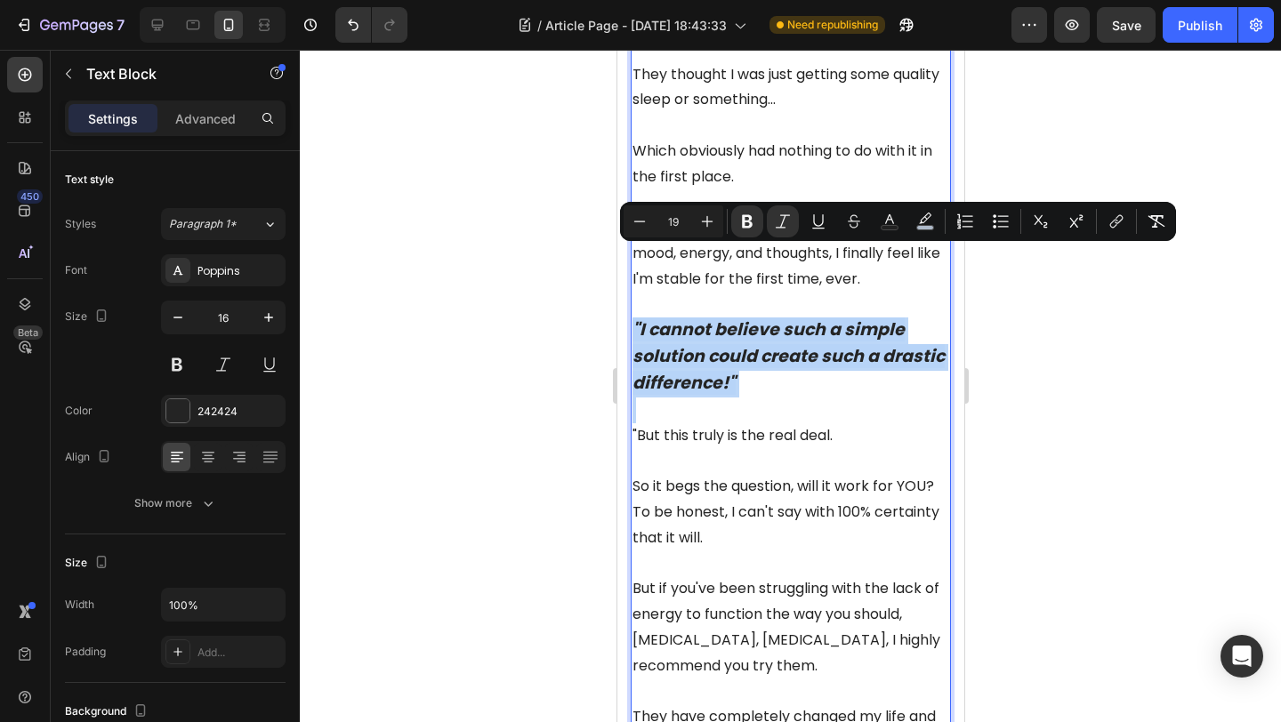
click at [666, 318] on strong ""I cannot believe such a simple solution could create such a drastic difference…" at bounding box center [788, 356] width 312 height 77
drag, startPoint x: 809, startPoint y: 313, endPoint x: 626, endPoint y: 262, distance: 190.1
click at [823, 318] on p ""I cannot believe such a simple solution could create such a drastic difference…" at bounding box center [790, 357] width 317 height 79
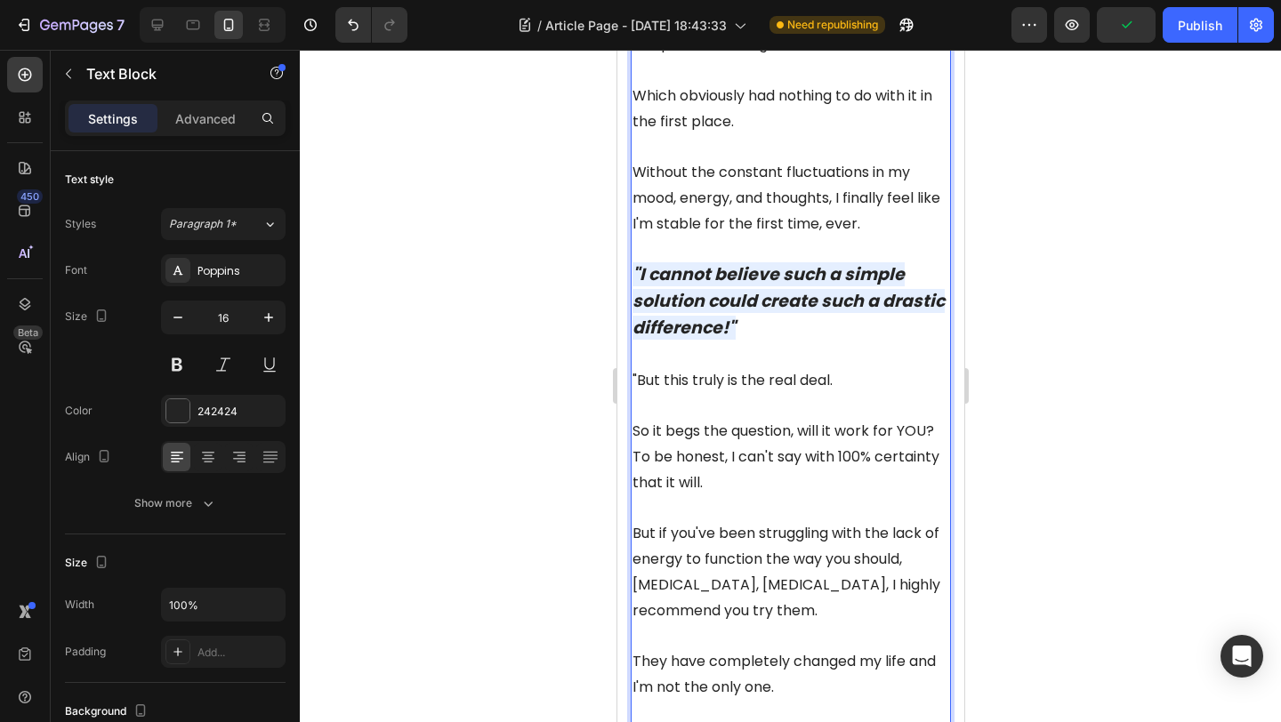
scroll to position [7188, 0]
click at [838, 341] on p "Rich Text Editor. Editing area: main" at bounding box center [790, 354] width 317 height 26
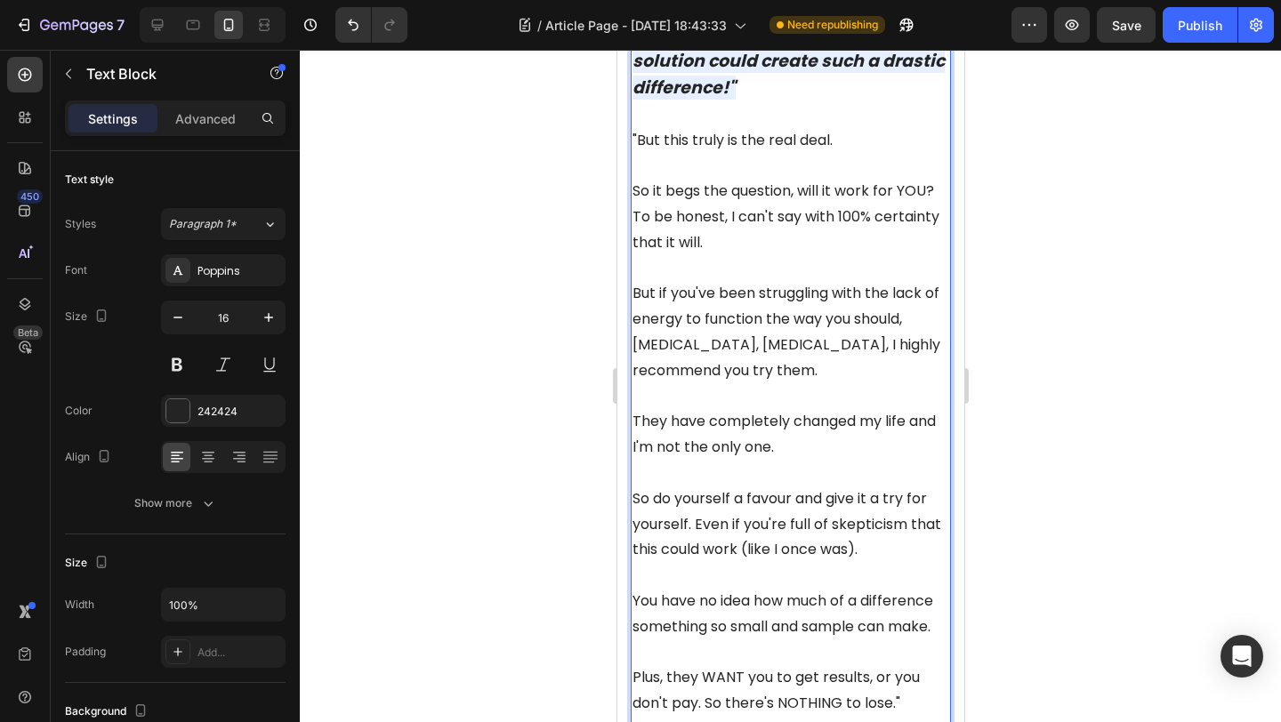
scroll to position [7430, 0]
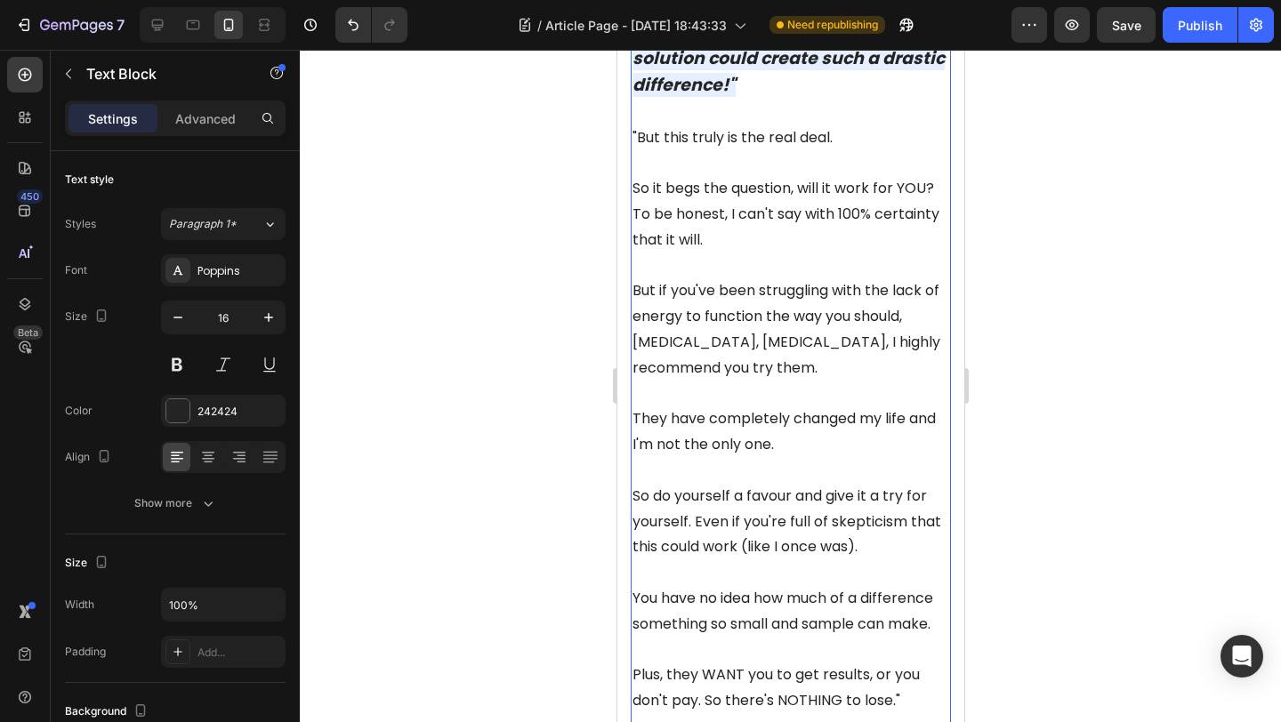
click at [771, 280] on span "But if you've been struggling with the lack of energy to function the way you s…" at bounding box center [786, 328] width 308 height 97
click at [801, 294] on p "But if you've been struggling with the lack of energy to function the way you s…" at bounding box center [790, 329] width 317 height 102
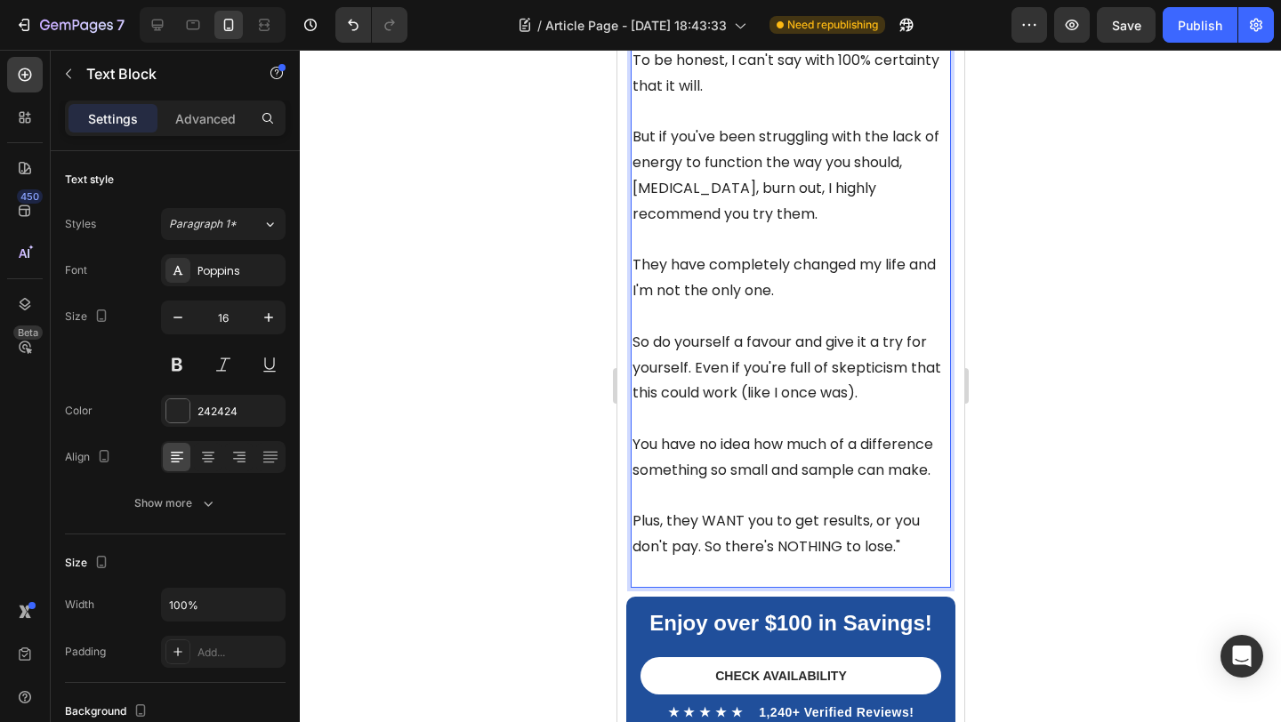
scroll to position [7584, 0]
click at [704, 303] on p "Rich Text Editor. Editing area: main" at bounding box center [790, 316] width 317 height 26
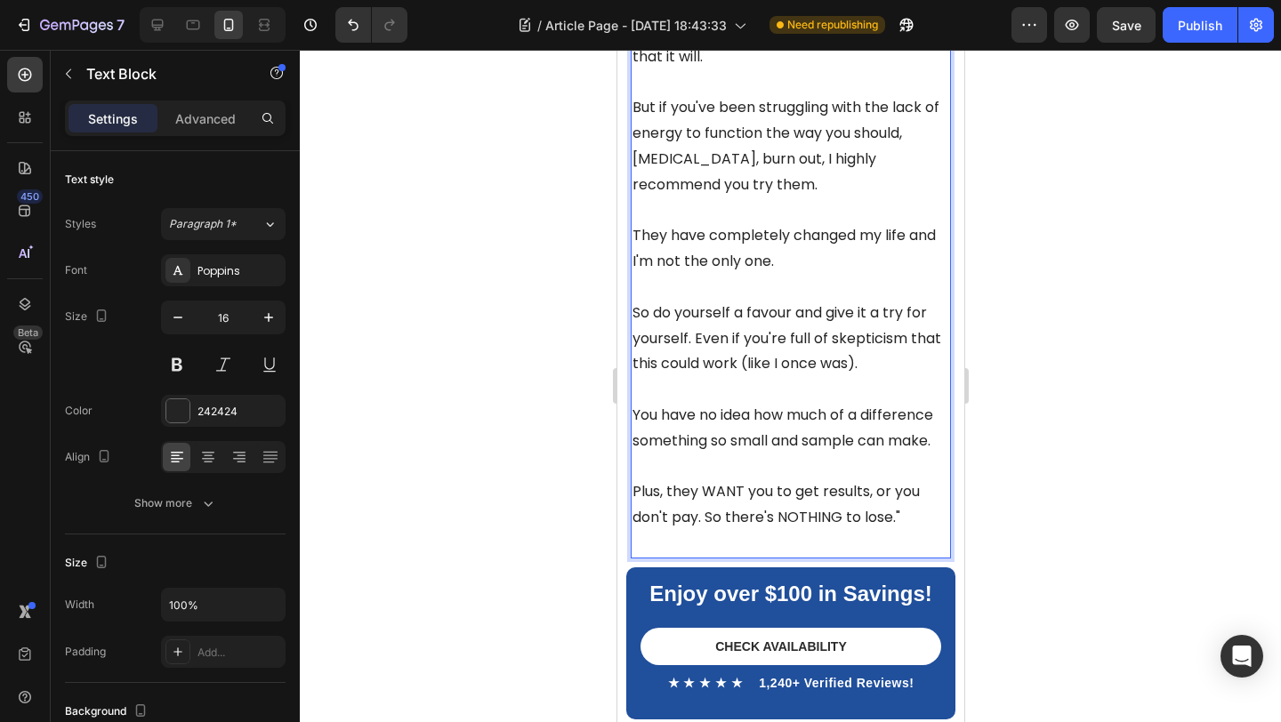
scroll to position [7614, 0]
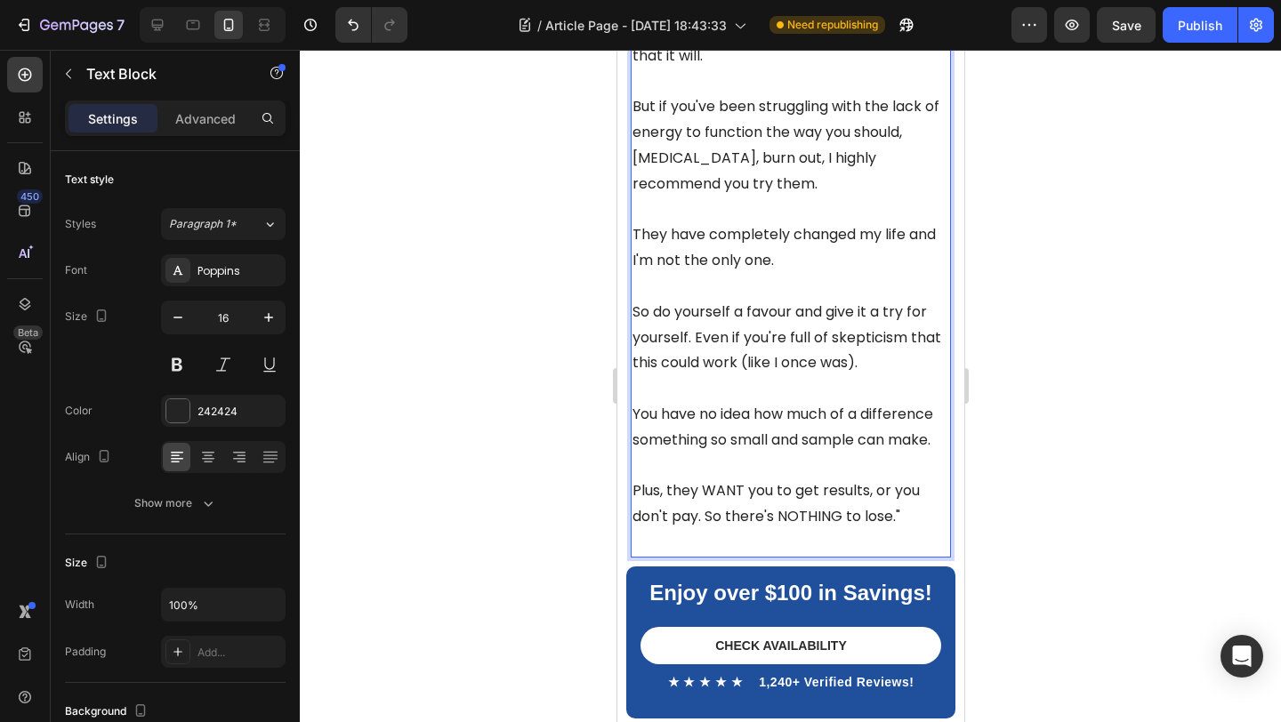
click at [686, 376] on p "Rich Text Editor. Editing area: main" at bounding box center [790, 389] width 317 height 26
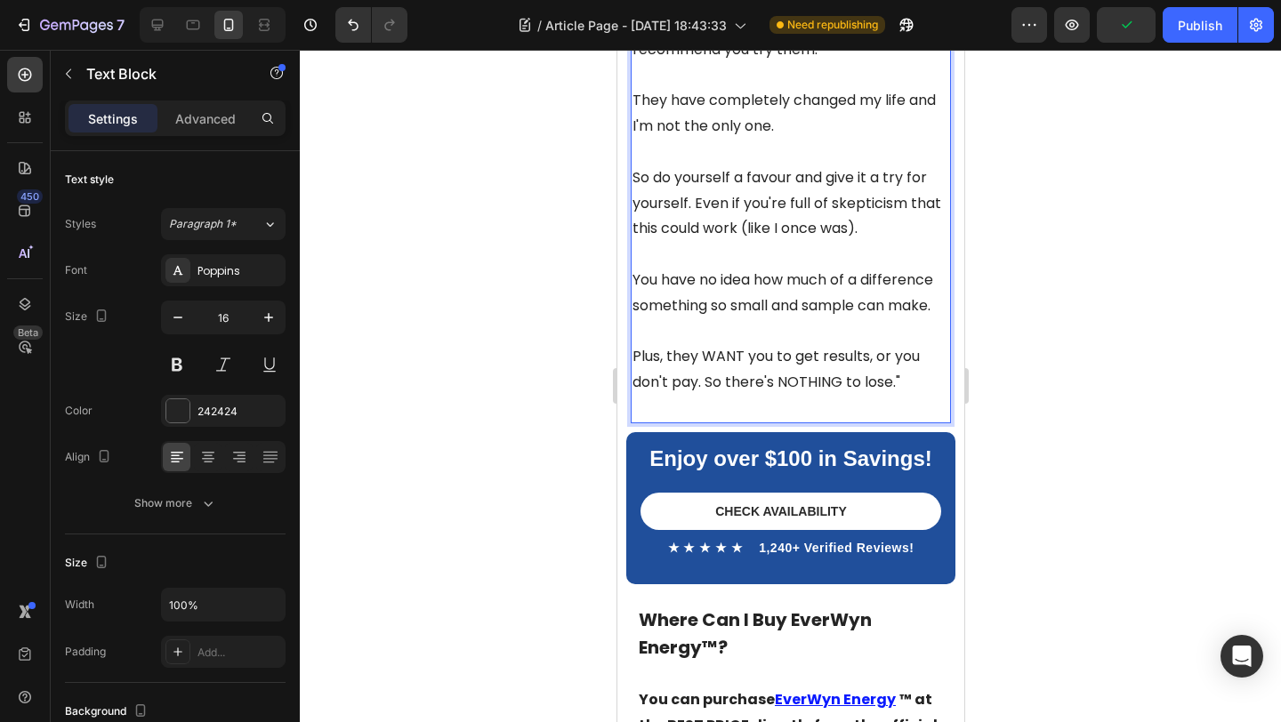
scroll to position [7750, 0]
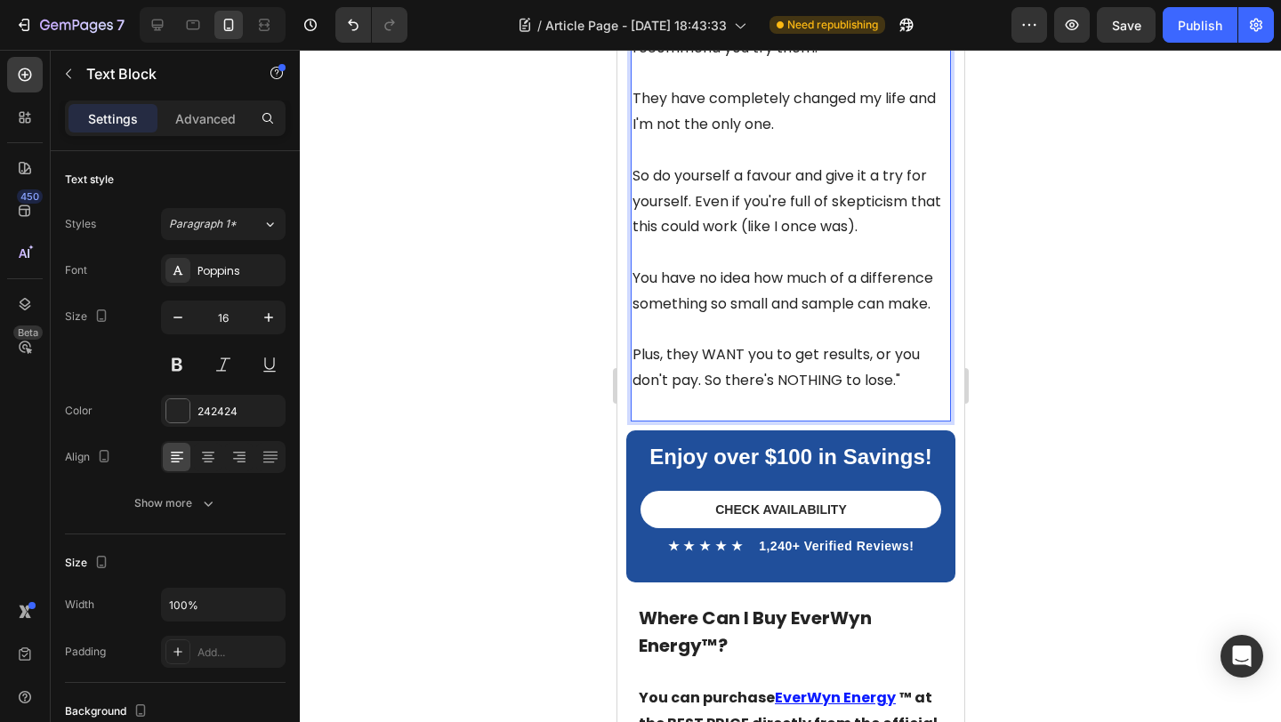
click at [649, 268] on span "You have no idea how much of a difference something so small and sample can mak…" at bounding box center [782, 291] width 301 height 46
click at [739, 318] on p "Rich Text Editor. Editing area: main" at bounding box center [790, 331] width 317 height 26
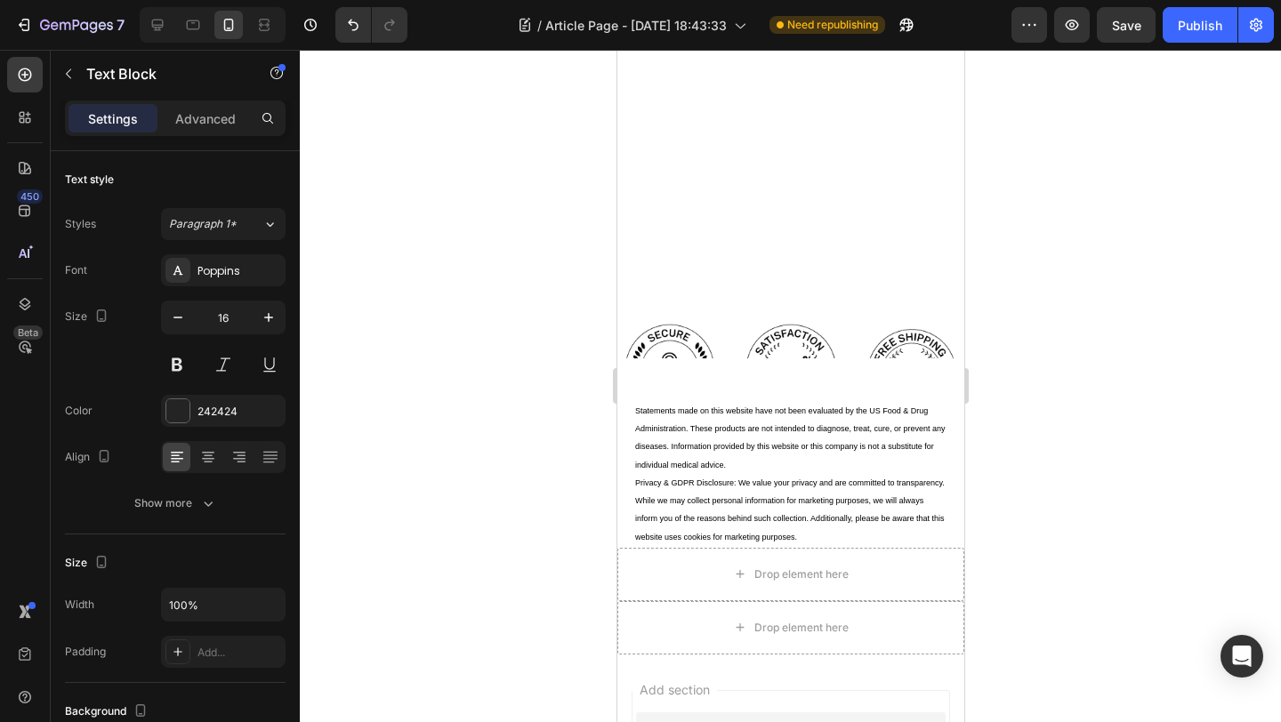
scroll to position [14493, 0]
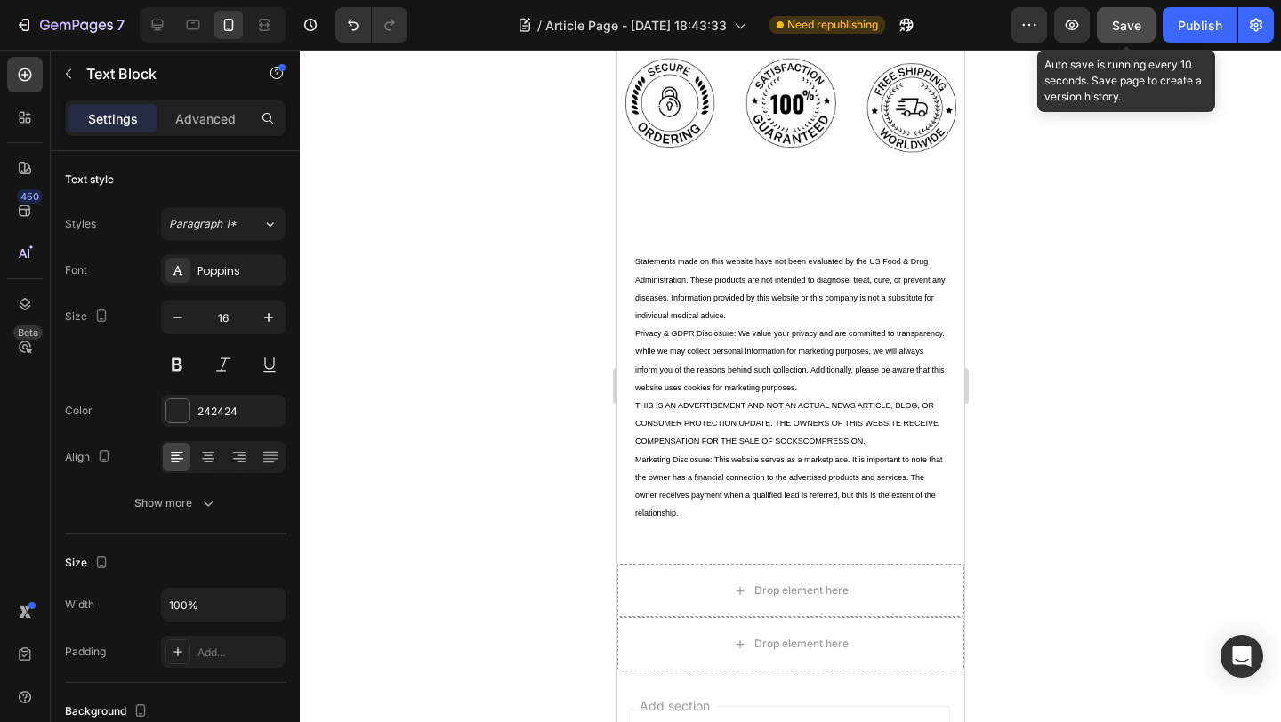
click at [1142, 21] on button "Save" at bounding box center [1126, 25] width 59 height 36
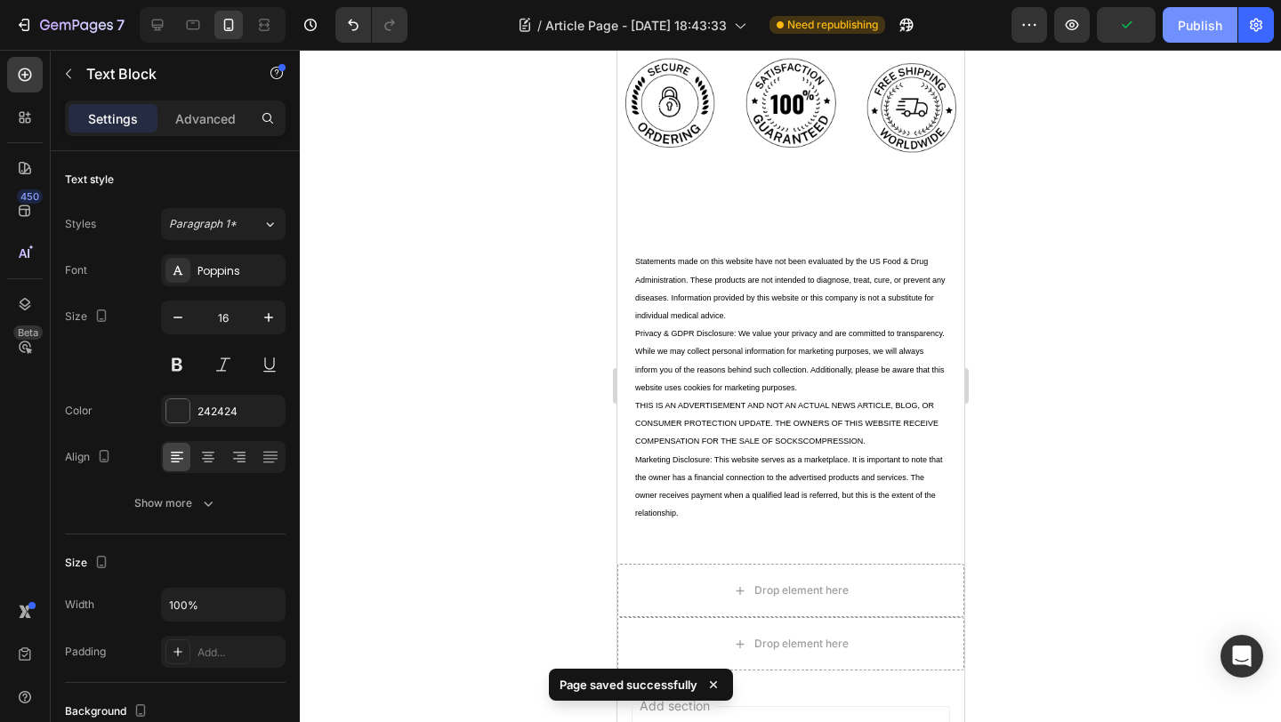
click at [1188, 14] on button "Publish" at bounding box center [1199, 25] width 75 height 36
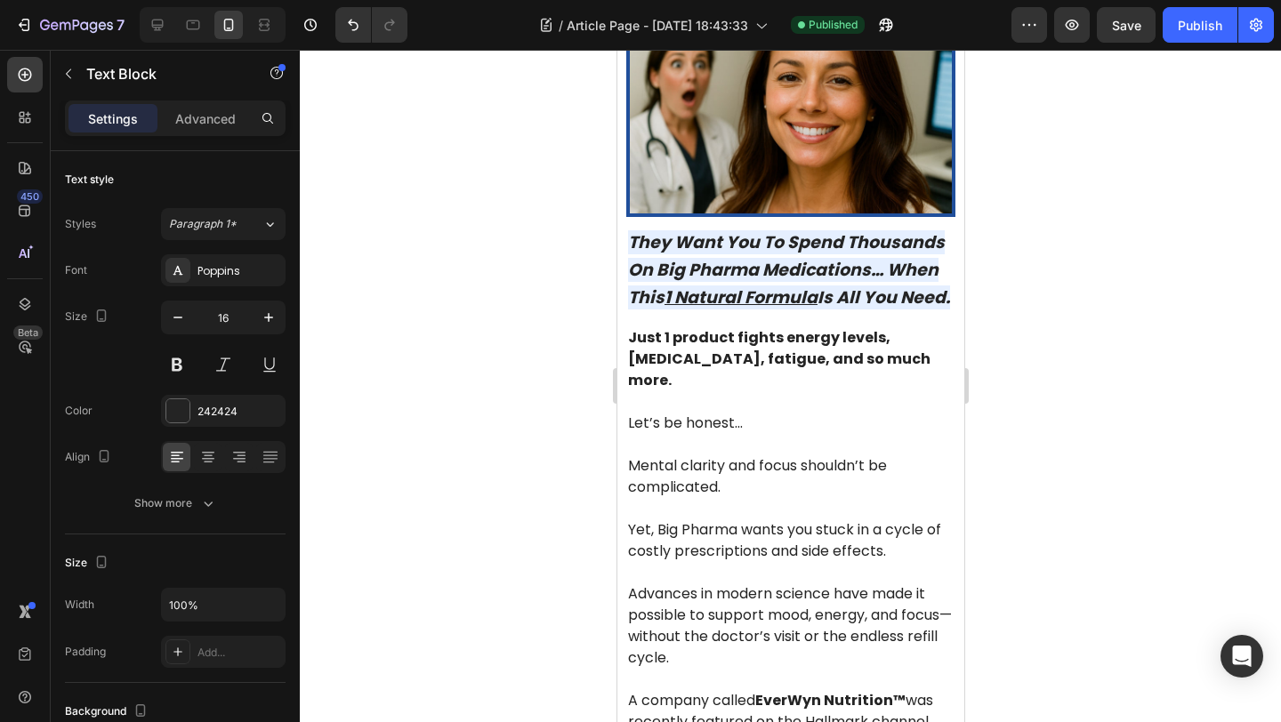
scroll to position [0, 0]
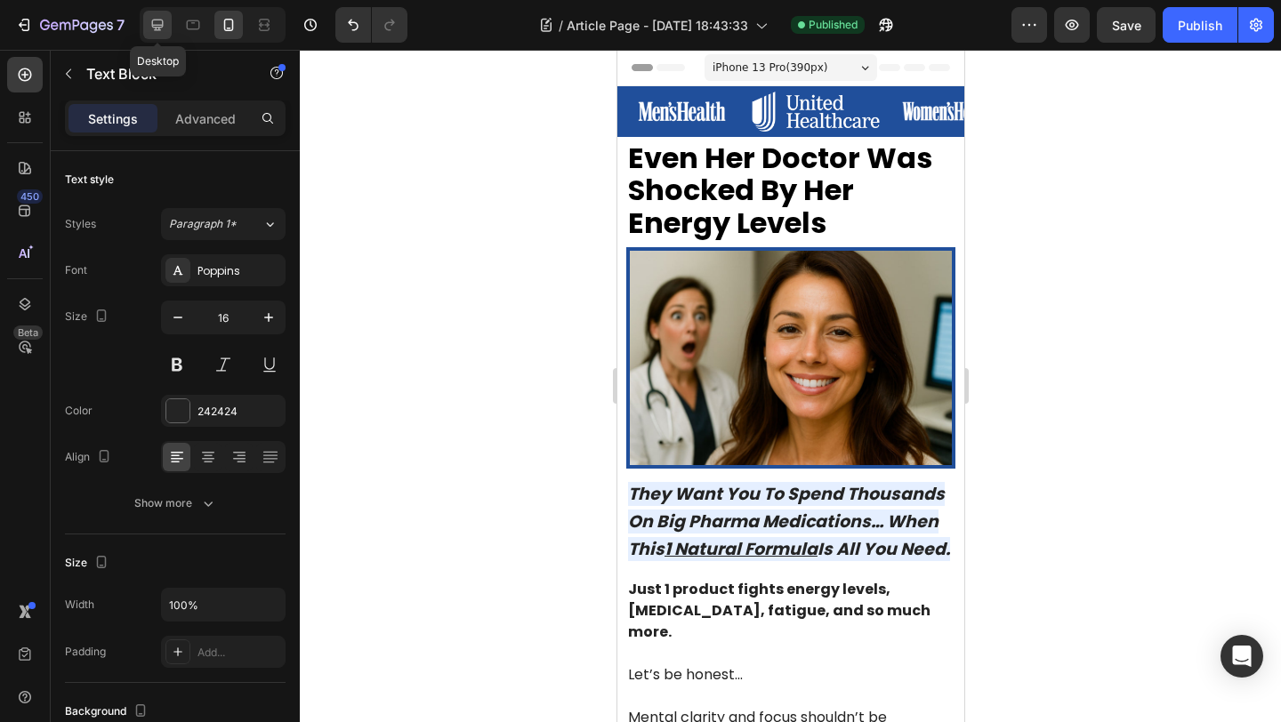
click at [147, 23] on div at bounding box center [157, 25] width 28 height 28
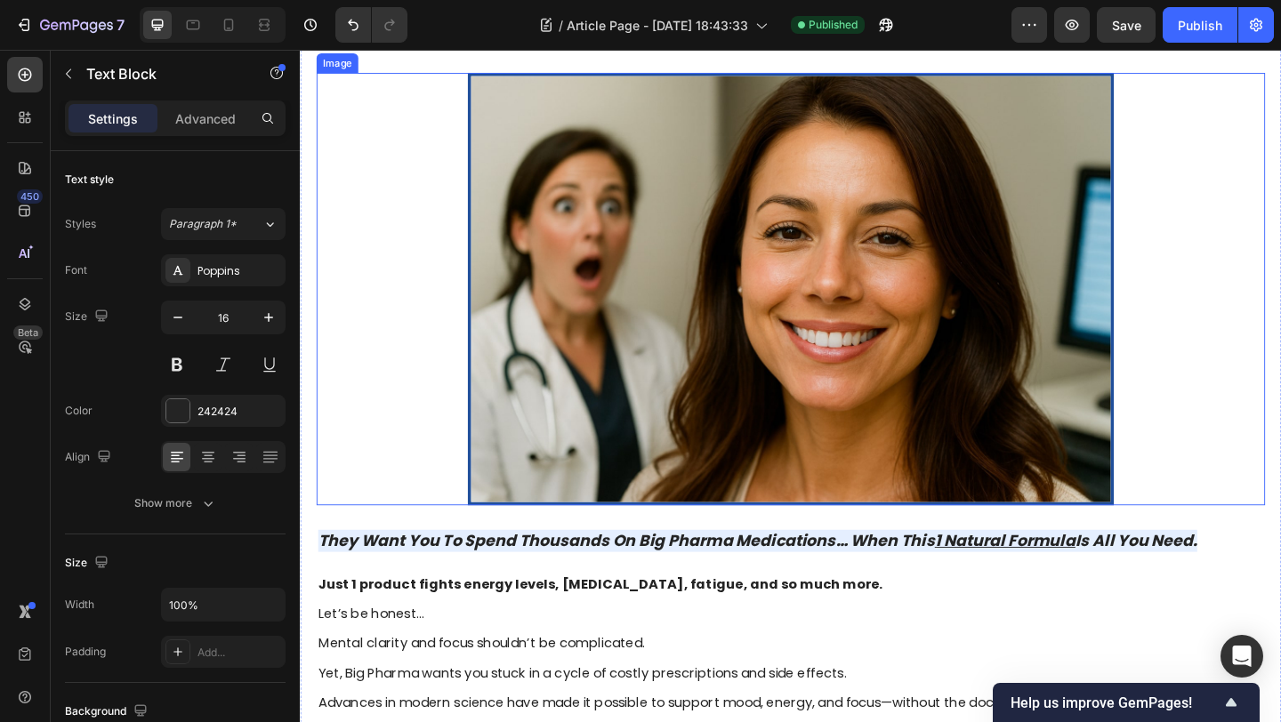
scroll to position [93, 0]
